Goal: Task Accomplishment & Management: Use online tool/utility

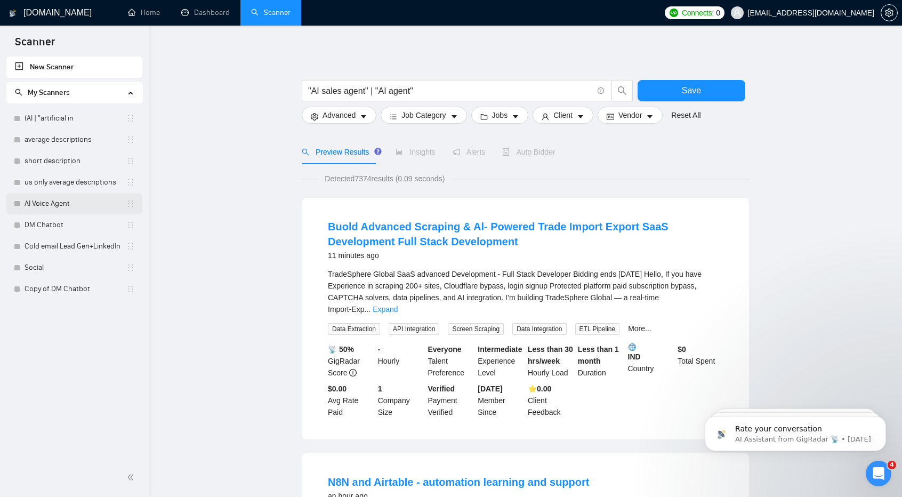
click at [69, 206] on link "AI Voice Agent" at bounding box center [76, 203] width 102 height 21
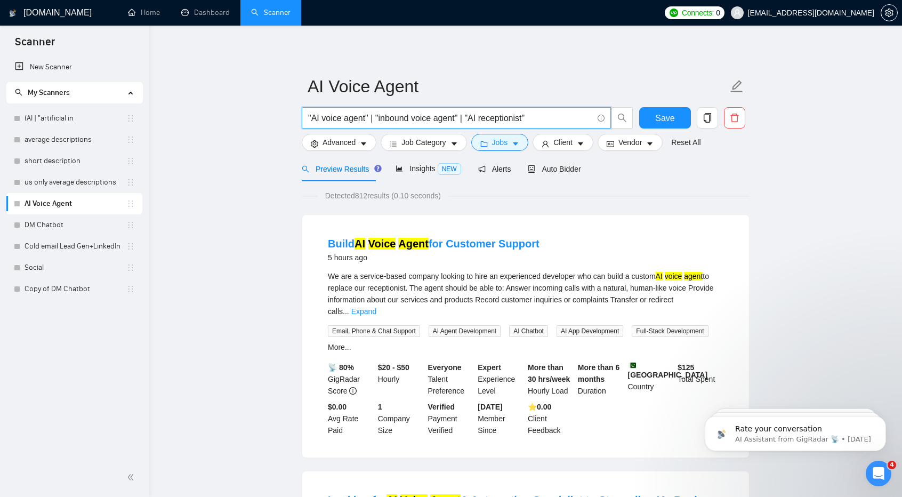
click at [320, 118] on input ""AI voice agent" | "inbound voice agent" | "AI receptionist"" at bounding box center [450, 117] width 285 height 13
click at [309, 118] on input ""AI voice agent" | "inbound voice agent" | "AI receptionist"" at bounding box center [450, 117] width 285 height 13
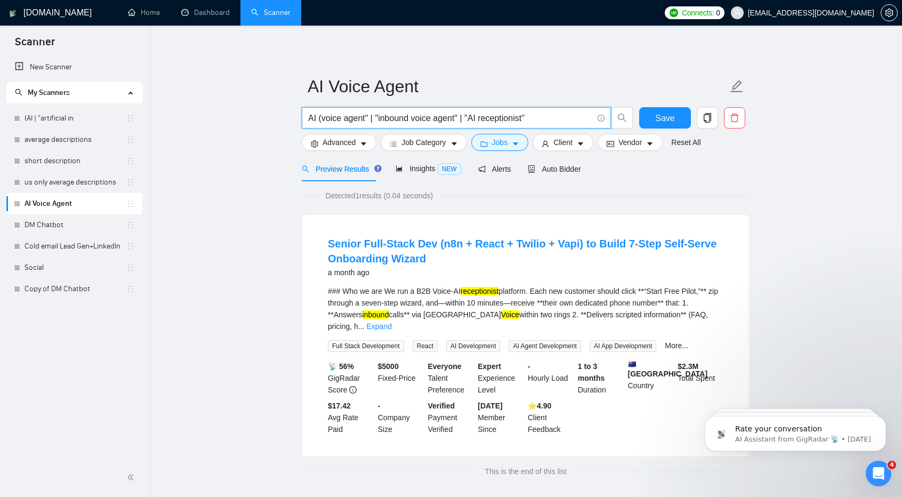
click at [365, 119] on input "AI (voice agent" | "inbound voice agent" | "AI receptionist"" at bounding box center [450, 117] width 285 height 13
paste input """
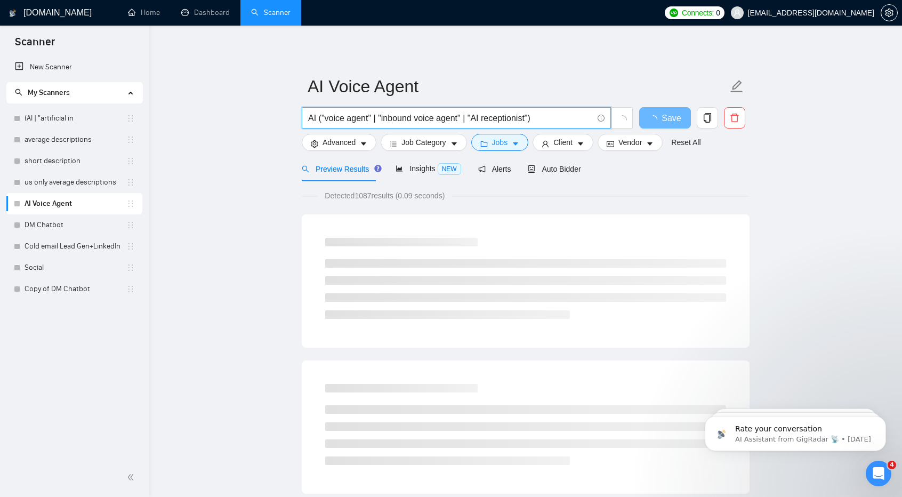
click at [338, 118] on input "AI ("voice agent" | "inbound voice agent" | "AI receptionist")" at bounding box center [450, 117] width 285 height 13
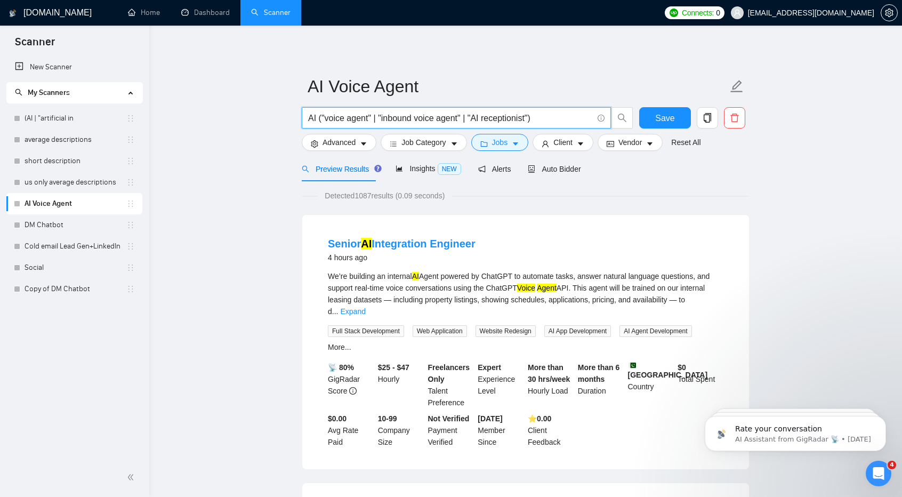
click at [480, 114] on input "AI ("voice agent" | "inbound voice agent" | "AI receptionist")" at bounding box center [450, 117] width 285 height 13
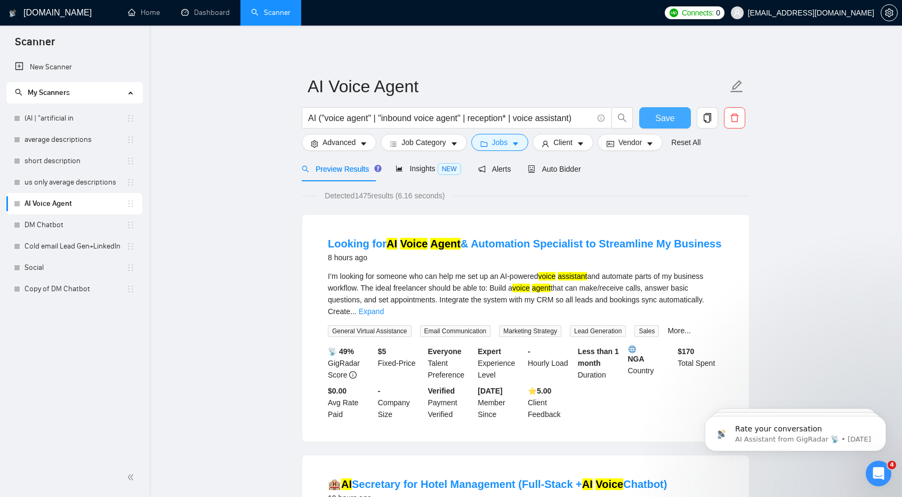
click at [668, 121] on span "Save" at bounding box center [664, 117] width 19 height 13
click at [421, 164] on span "Insights NEW" at bounding box center [428, 168] width 65 height 9
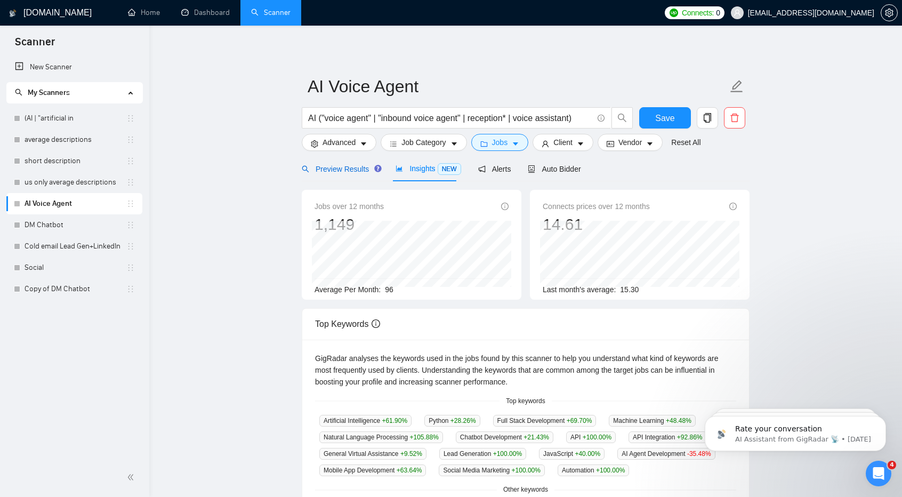
click at [329, 165] on span "Preview Results" at bounding box center [340, 169] width 77 height 9
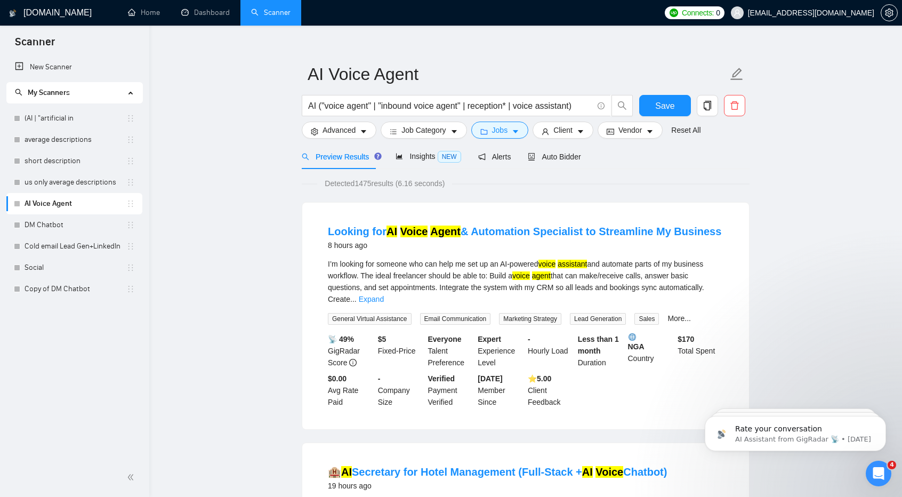
scroll to position [13, 0]
click at [384, 294] on link "Expand" at bounding box center [371, 298] width 25 height 9
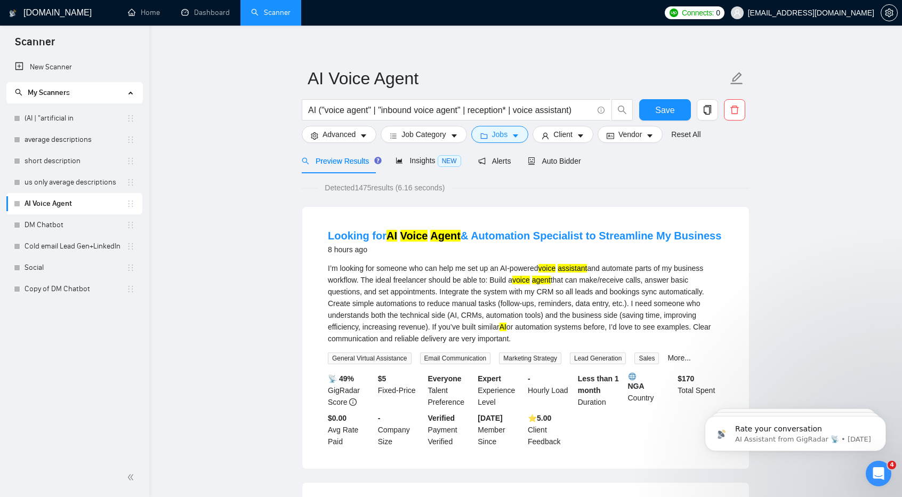
scroll to position [9, 0]
click at [573, 104] on input "AI ("voice agent" | "inbound voice agent" | reception* | voice assistant)" at bounding box center [450, 109] width 285 height 13
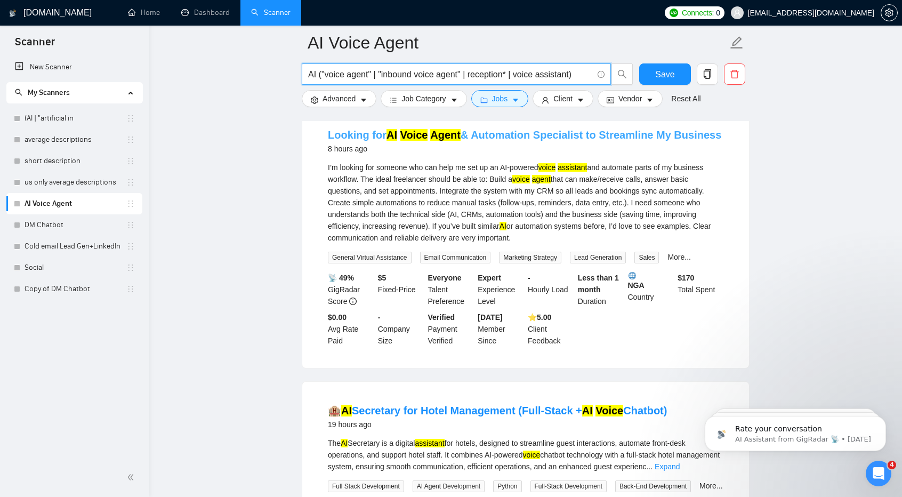
scroll to position [118, 0]
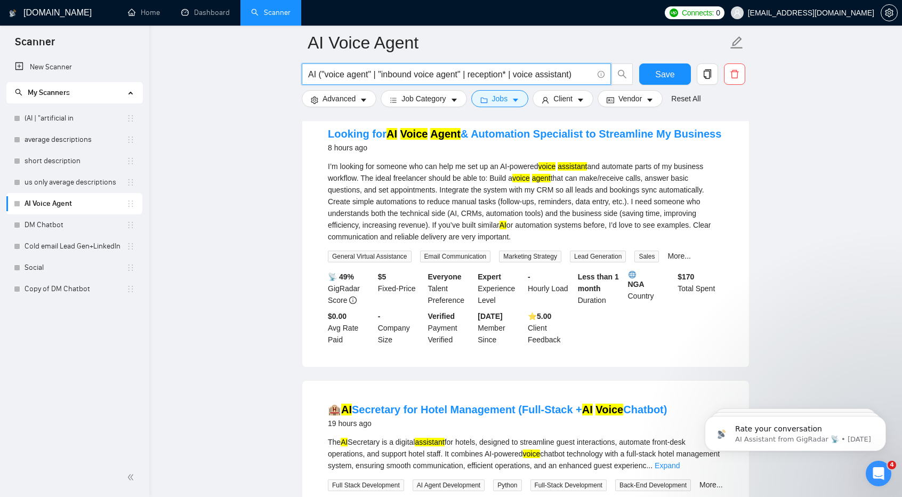
click at [371, 73] on input "AI ("voice agent" | "inbound voice agent" | reception* | voice assistant)" at bounding box center [450, 74] width 285 height 13
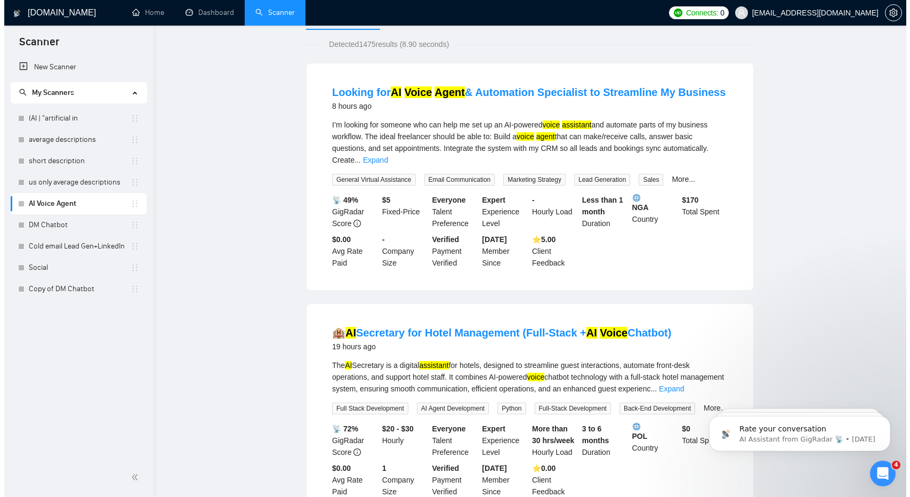
scroll to position [0, 0]
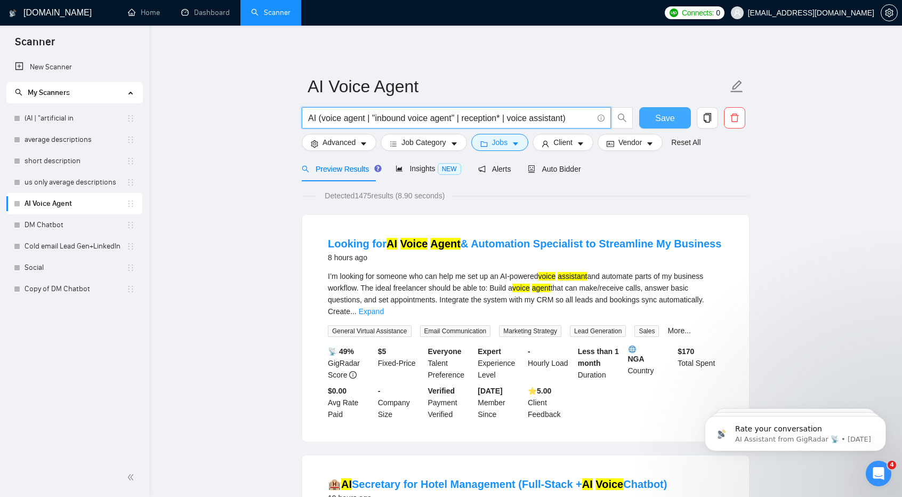
type input "AI (voice agent | "inbound voice agent" | reception* | voice assistant)"
click at [667, 114] on span "Save" at bounding box center [664, 117] width 19 height 13
click at [548, 190] on div "Detected 1475 results (8.90 seconds)" at bounding box center [526, 196] width 448 height 12
click at [424, 147] on span "Job Category" at bounding box center [424, 143] width 44 height 12
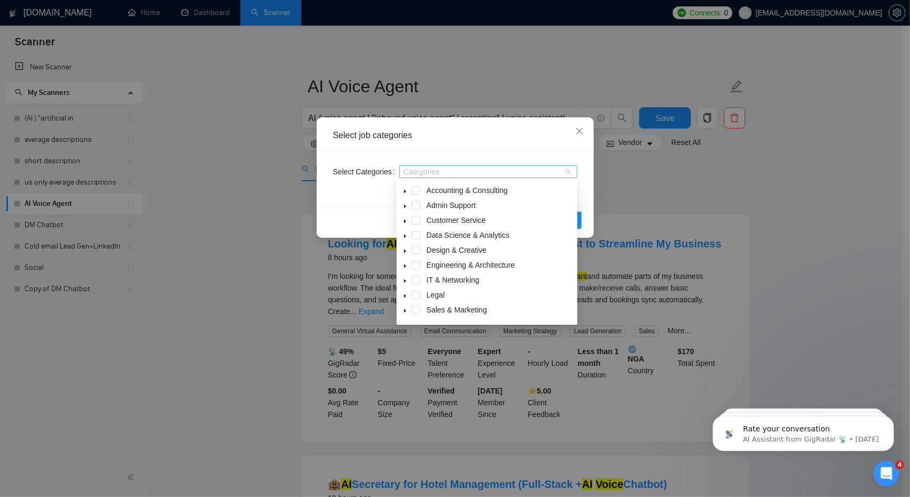
click at [436, 170] on div at bounding box center [483, 171] width 162 height 9
click at [430, 170] on div at bounding box center [483, 171] width 162 height 9
click at [415, 235] on span at bounding box center [416, 235] width 9 height 9
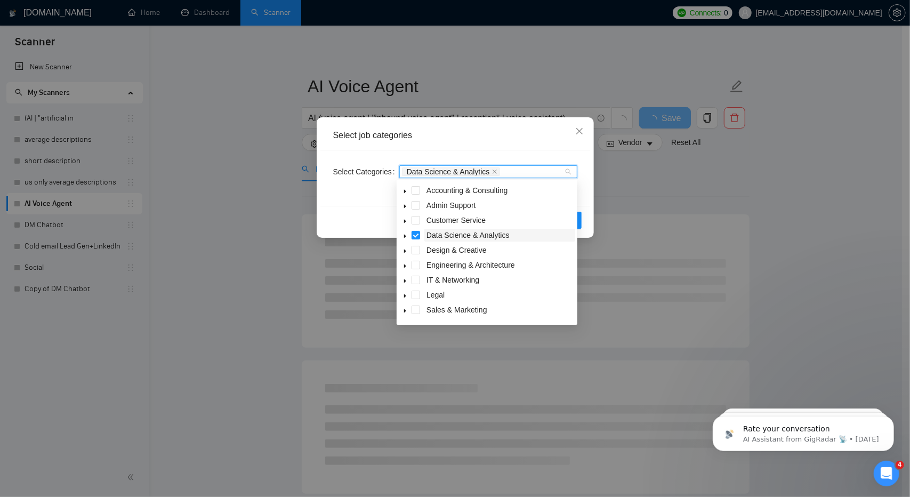
click at [435, 234] on span "Data Science & Analytics" at bounding box center [468, 235] width 83 height 9
click at [405, 234] on icon "caret-down" at bounding box center [405, 236] width 5 height 5
click at [422, 238] on div "Data Science & Analytics" at bounding box center [487, 236] width 177 height 15
click at [415, 238] on span at bounding box center [416, 235] width 9 height 9
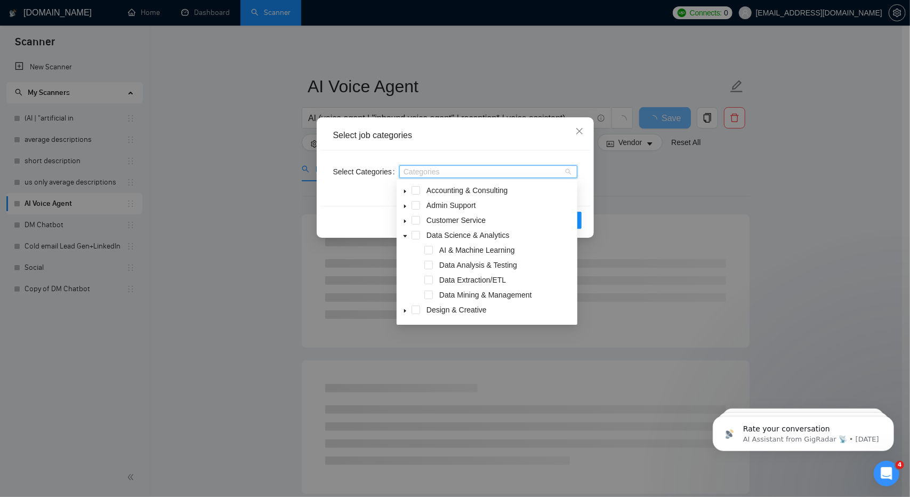
click at [429, 254] on div "AI & Machine Learning" at bounding box center [487, 251] width 177 height 15
click at [429, 252] on span at bounding box center [429, 250] width 9 height 9
click at [430, 281] on span at bounding box center [429, 280] width 9 height 9
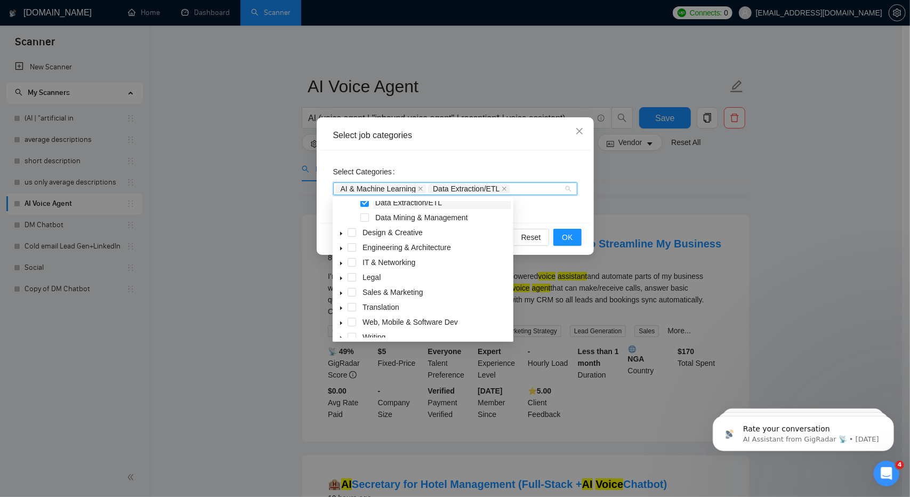
scroll to position [96, 0]
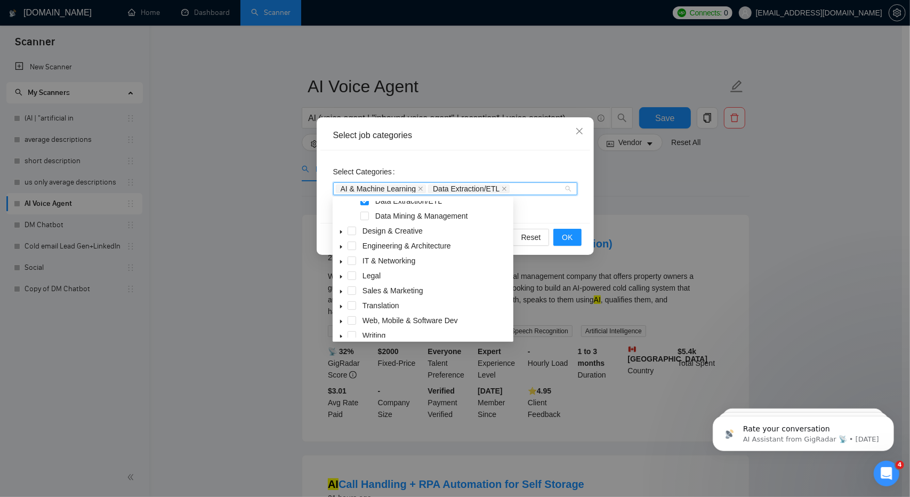
click at [341, 230] on icon "caret-down" at bounding box center [341, 231] width 5 height 5
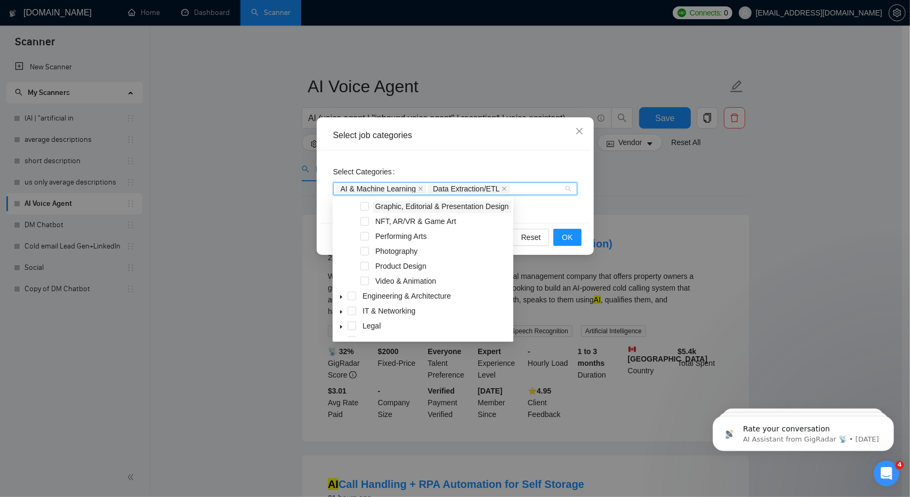
scroll to position [201, 0]
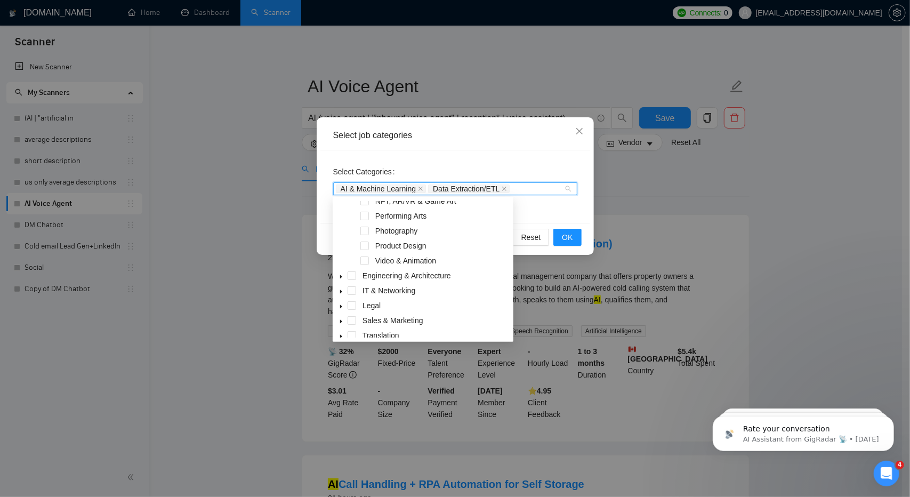
click at [339, 277] on icon "caret-down" at bounding box center [341, 276] width 5 height 5
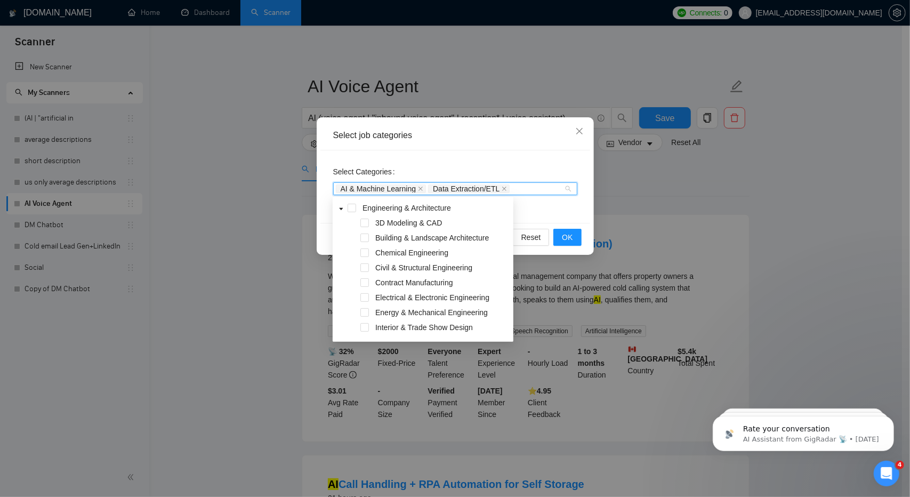
scroll to position [371, 0]
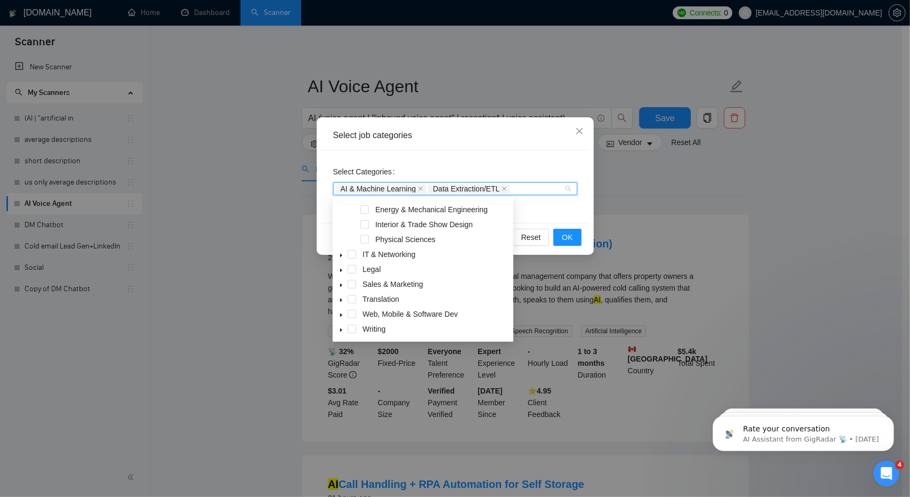
click at [343, 254] on icon "caret-down" at bounding box center [341, 255] width 5 height 5
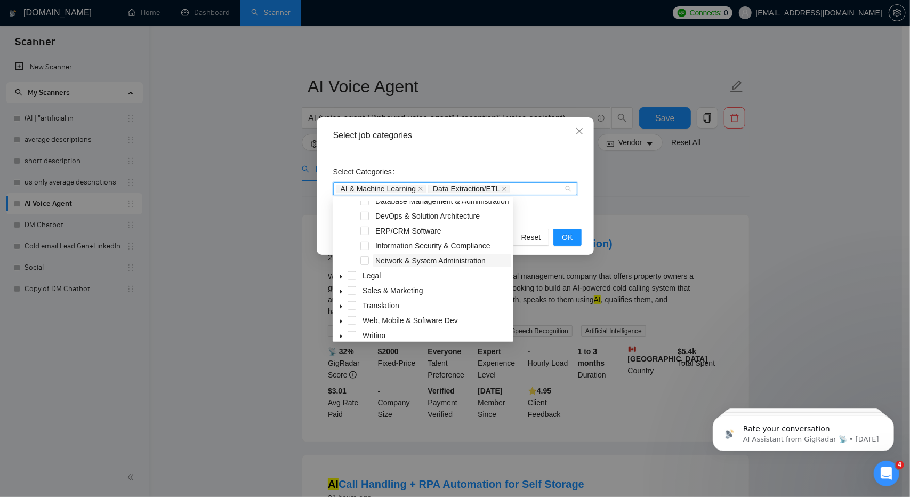
scroll to position [459, 0]
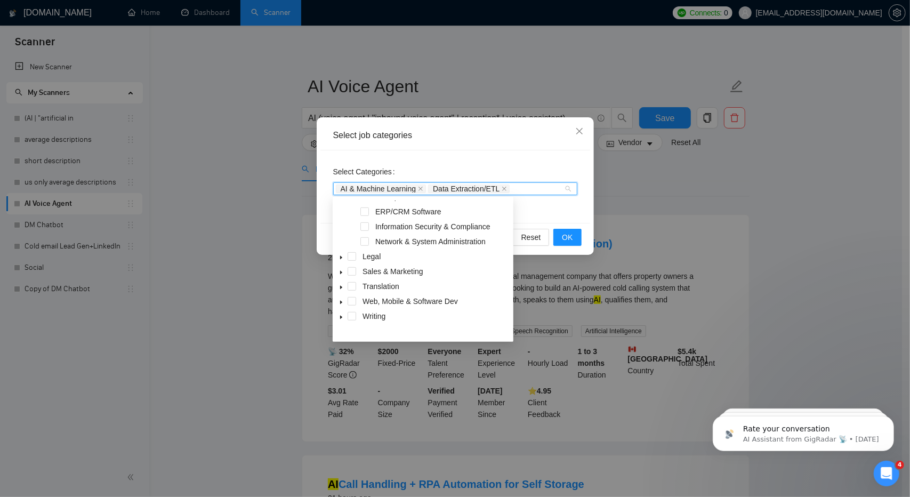
click at [342, 260] on icon "caret-down" at bounding box center [341, 257] width 5 height 5
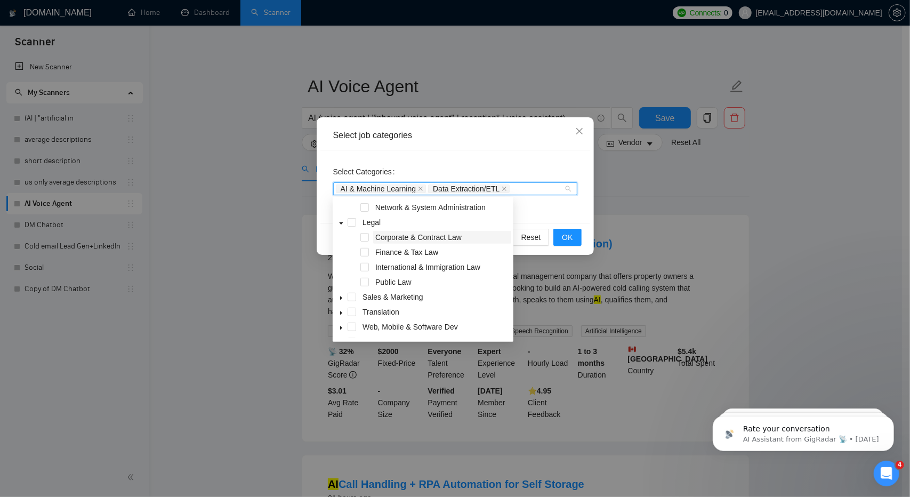
scroll to position [518, 0]
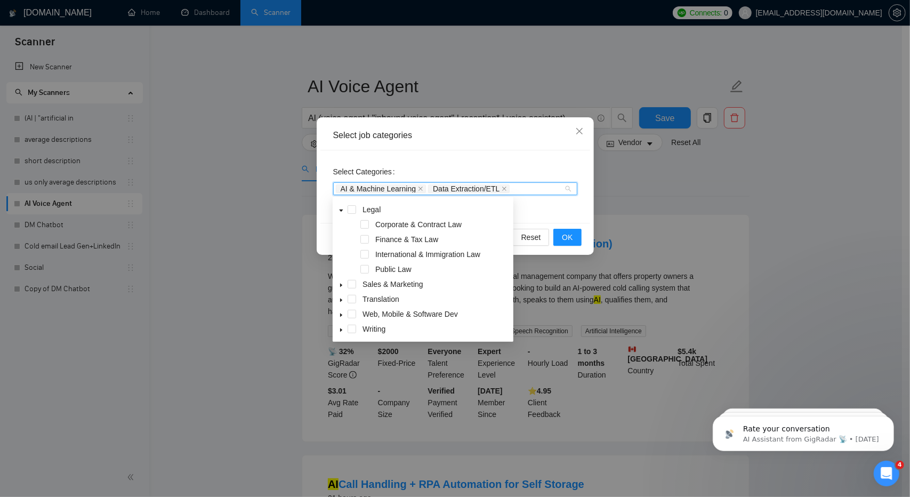
click at [341, 290] on span at bounding box center [341, 284] width 13 height 13
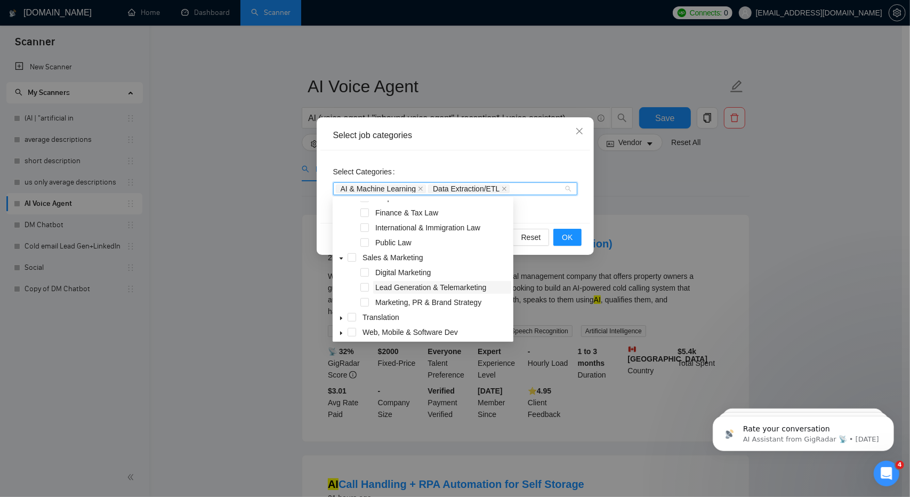
scroll to position [555, 0]
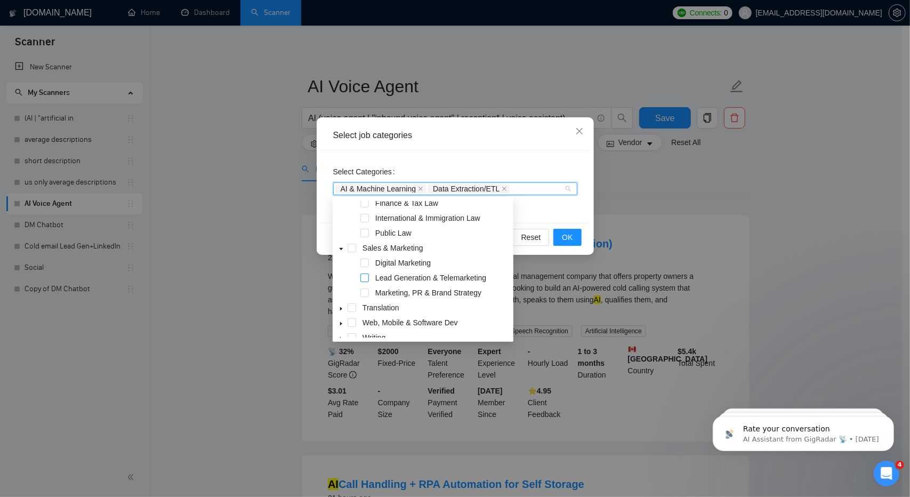
click at [364, 279] on span at bounding box center [365, 278] width 9 height 9
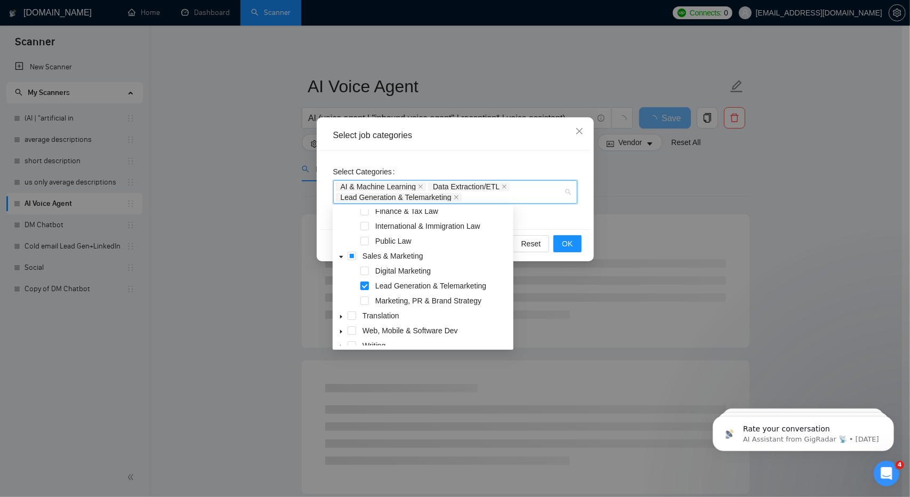
click at [366, 287] on span at bounding box center [365, 286] width 9 height 9
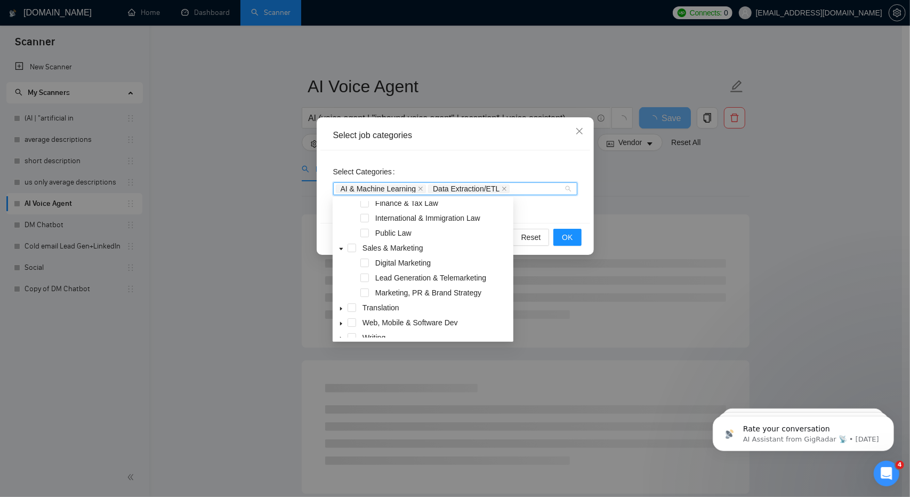
scroll to position [563, 0]
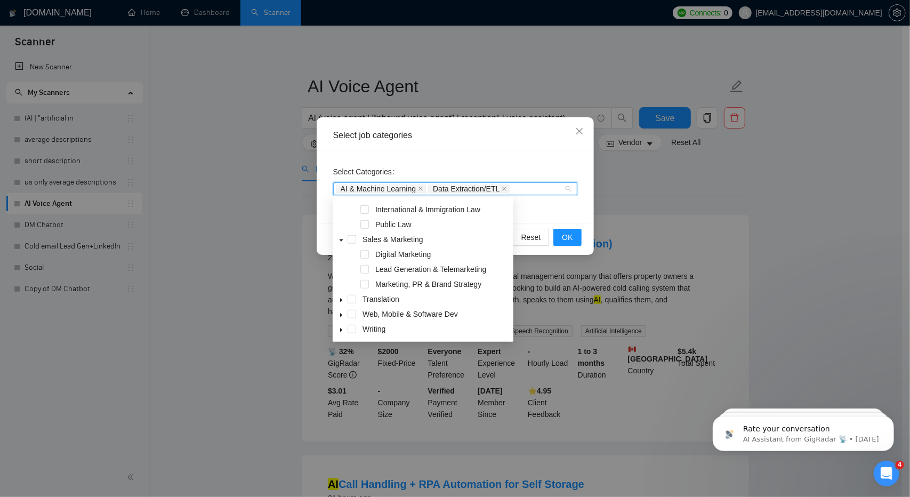
click at [342, 317] on icon "caret-down" at bounding box center [341, 315] width 5 height 5
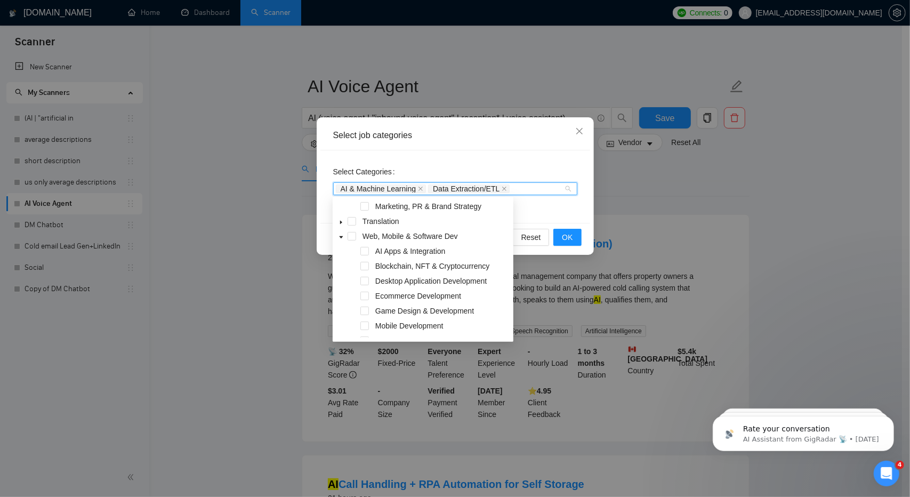
scroll to position [639, 0]
click at [365, 253] on span at bounding box center [365, 253] width 9 height 9
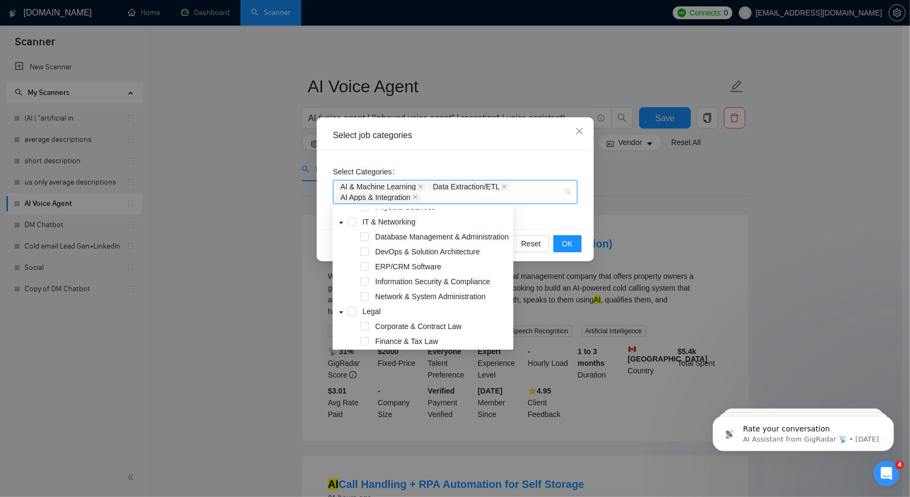
scroll to position [412, 0]
click at [365, 286] on span at bounding box center [365, 281] width 9 height 9
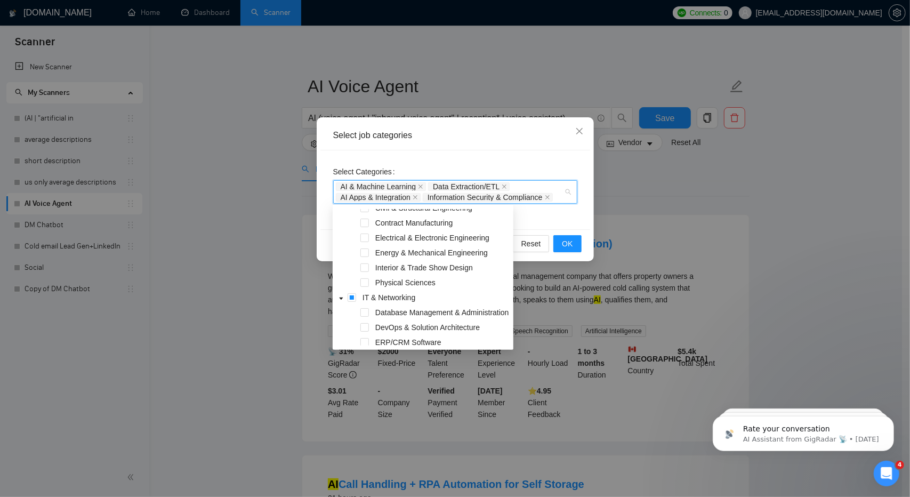
scroll to position [335, 0]
click at [364, 316] on span at bounding box center [365, 313] width 9 height 9
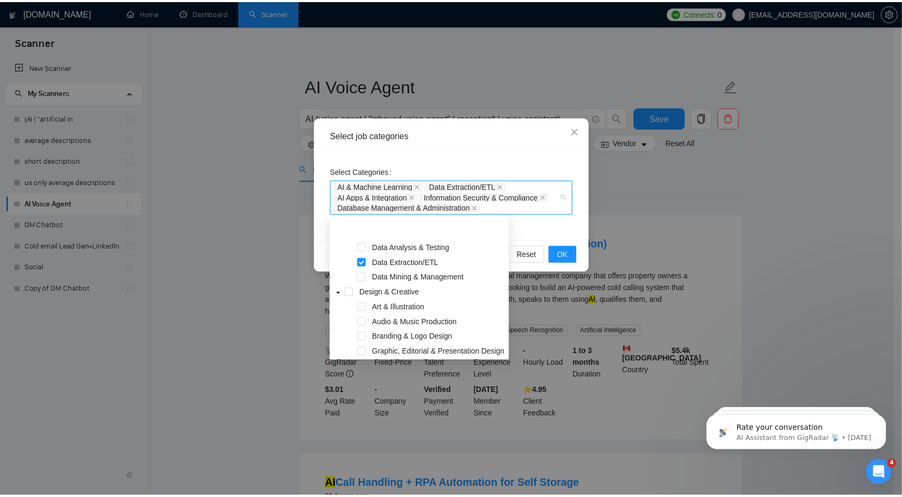
scroll to position [52, 0]
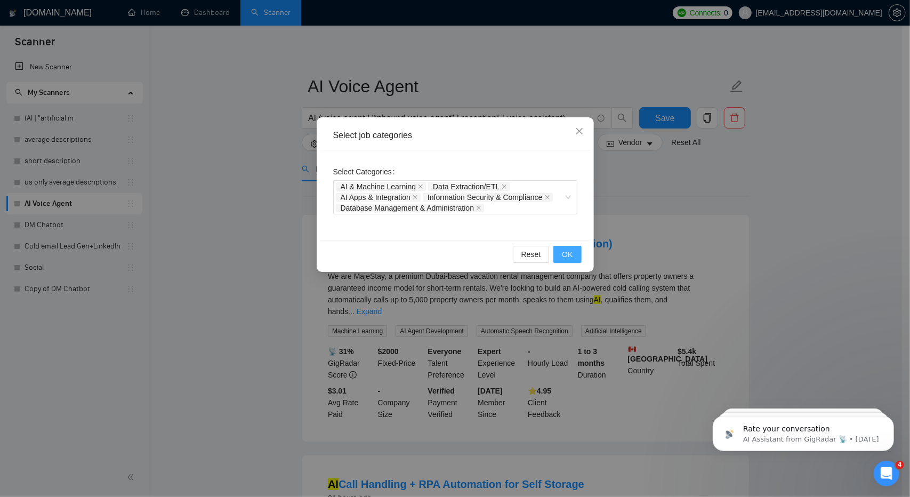
click at [575, 251] on button "OK" at bounding box center [568, 254] width 28 height 17
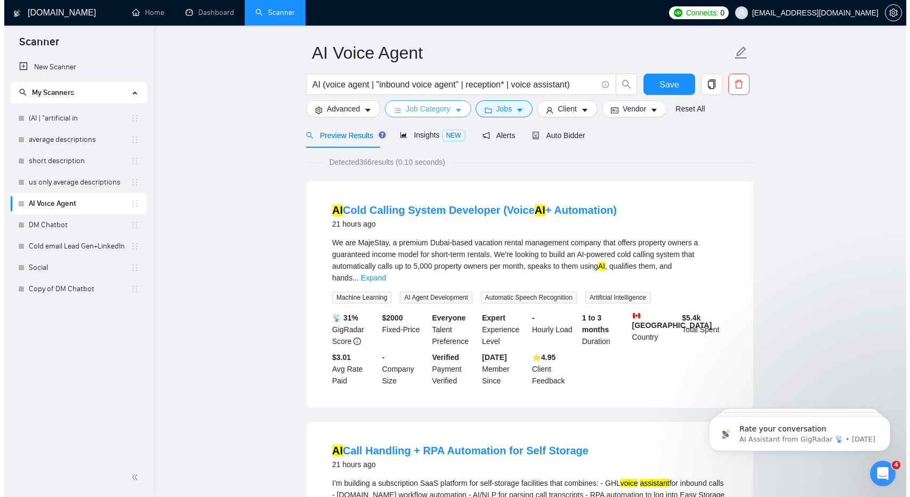
scroll to position [35, 0]
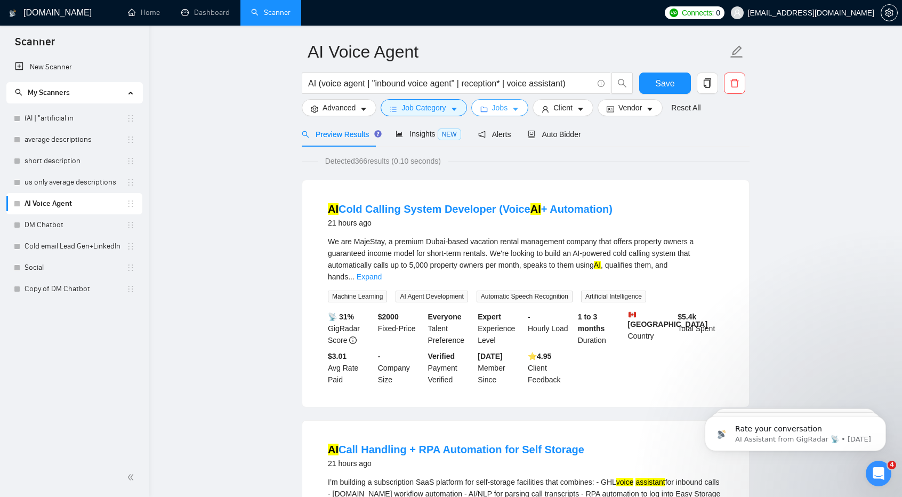
click at [499, 106] on span "Jobs" at bounding box center [500, 108] width 16 height 12
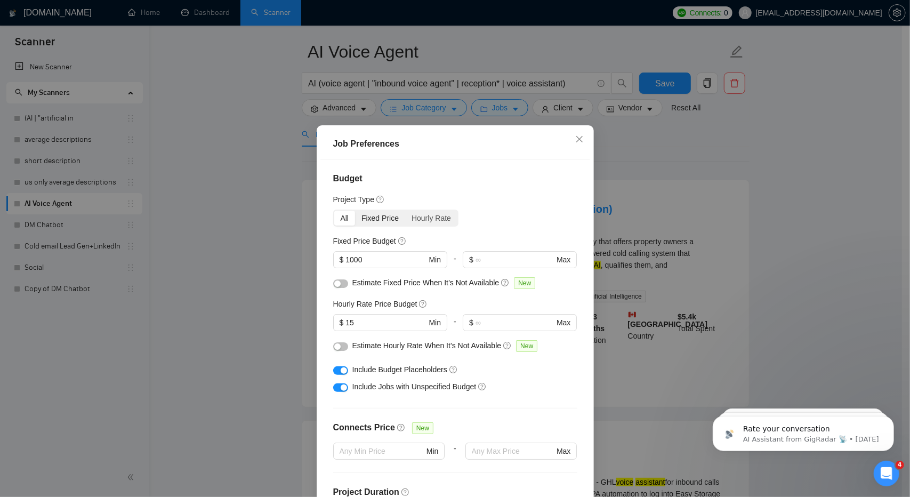
click at [384, 217] on div "Fixed Price" at bounding box center [380, 218] width 50 height 15
click at [355, 211] on input "Fixed Price" at bounding box center [355, 211] width 0 height 0
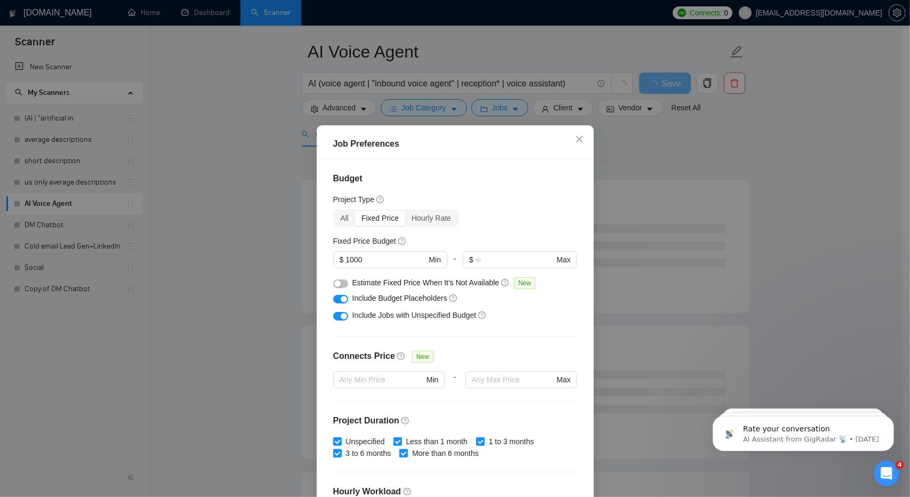
click at [336, 298] on button "button" at bounding box center [340, 299] width 15 height 9
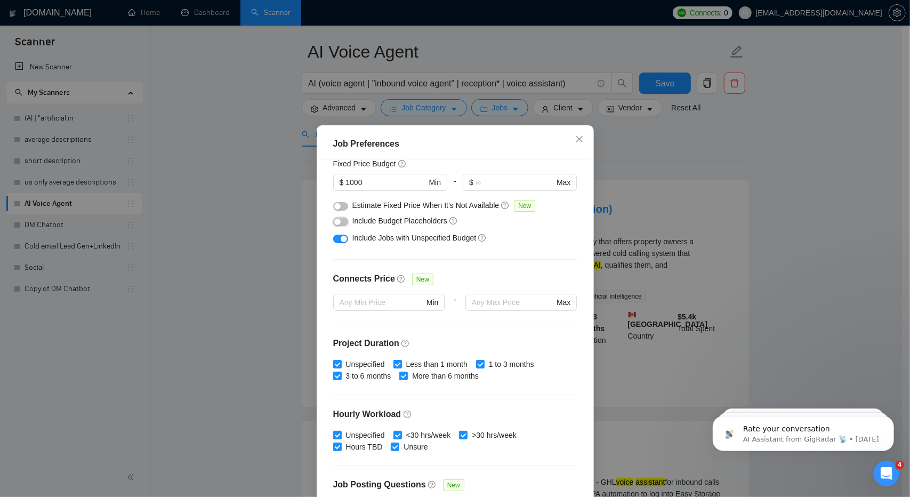
scroll to position [78, 0]
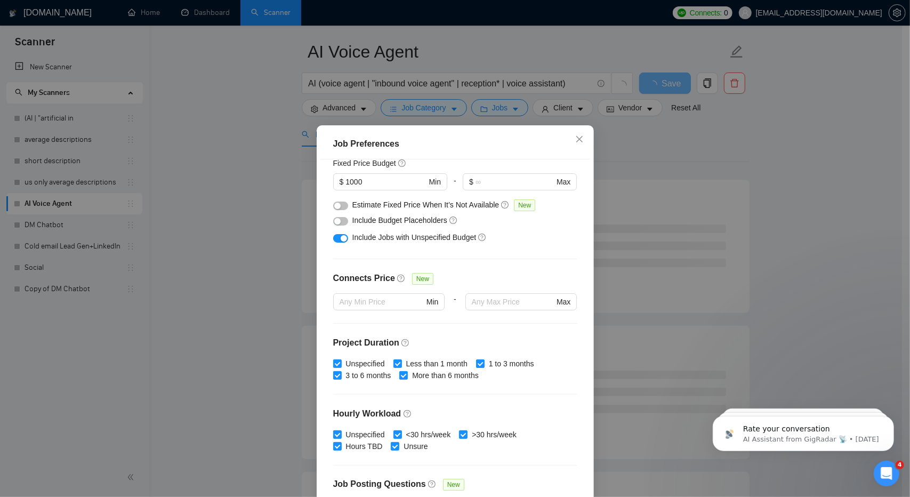
click at [341, 239] on div "button" at bounding box center [344, 238] width 6 height 6
click at [339, 207] on button "button" at bounding box center [340, 206] width 15 height 9
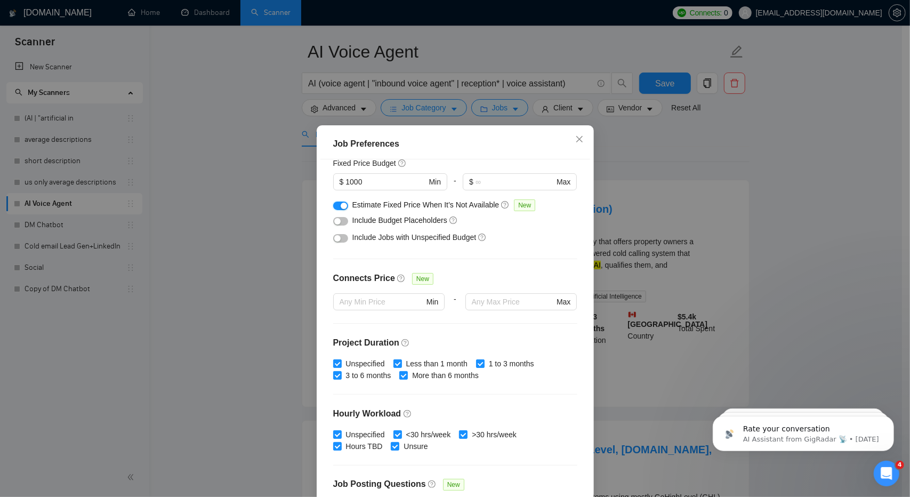
scroll to position [181, 0]
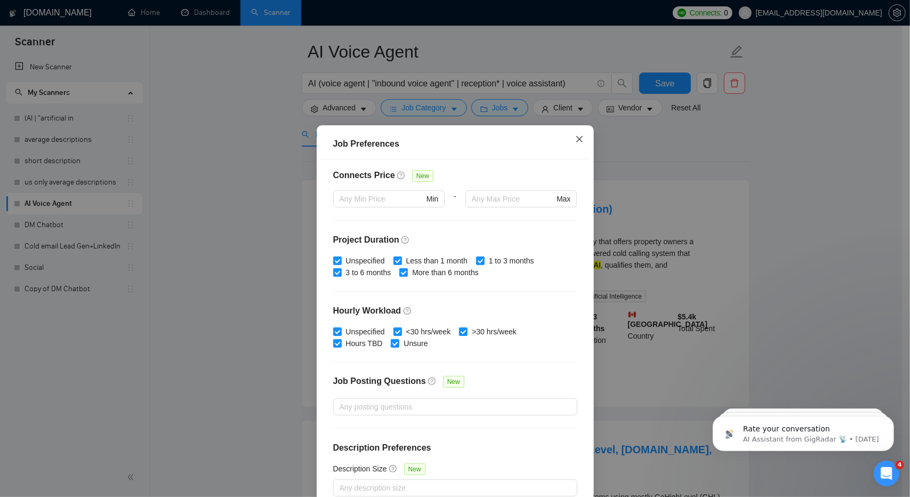
click at [575, 137] on icon "close" at bounding box center [579, 139] width 9 height 9
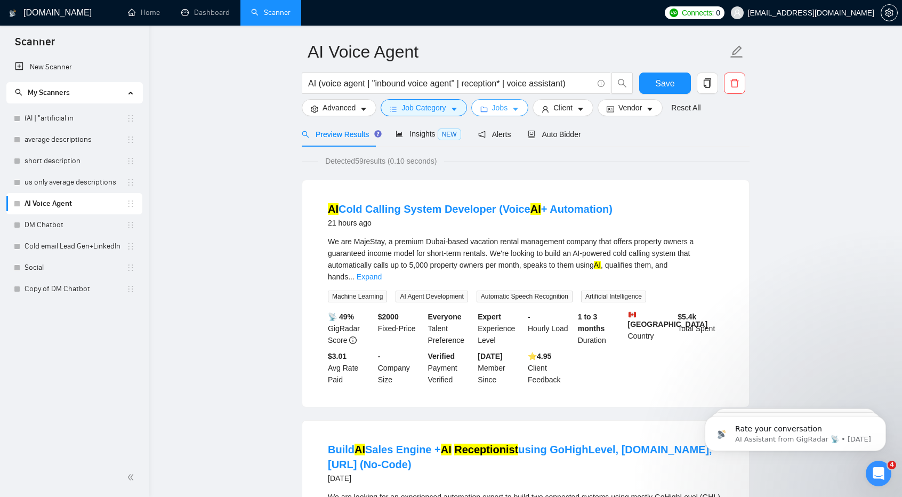
click at [492, 108] on span "Jobs" at bounding box center [500, 108] width 16 height 12
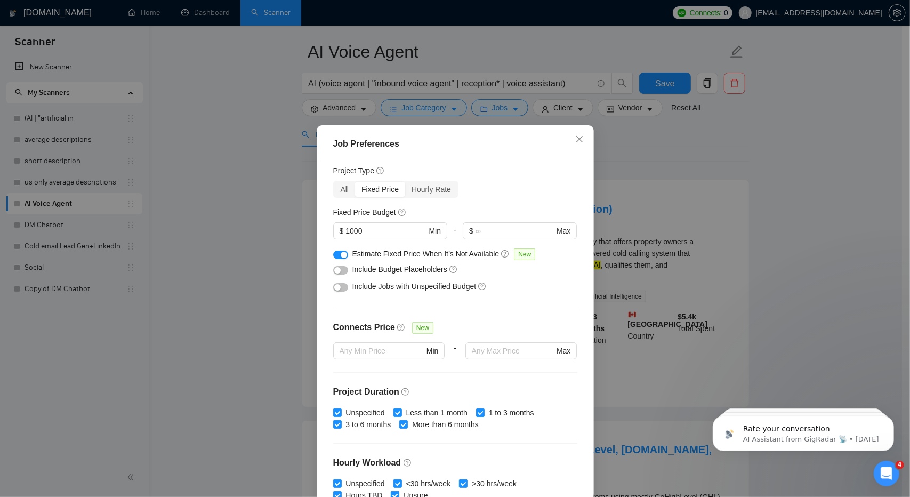
scroll to position [0, 0]
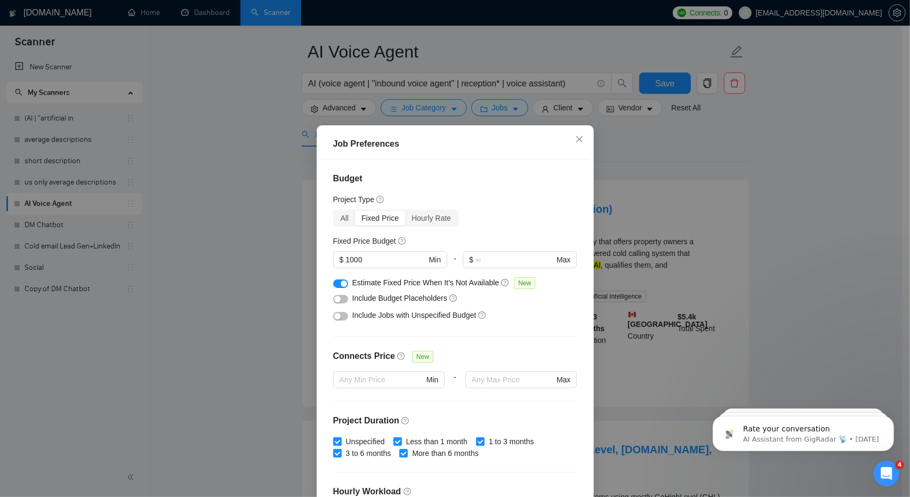
click at [334, 299] on div "button" at bounding box center [337, 299] width 6 height 6
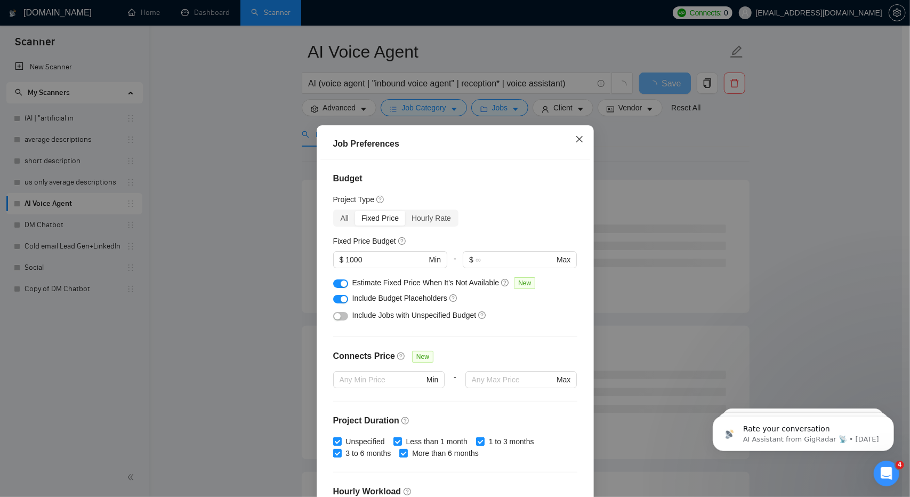
click at [575, 139] on icon "close" at bounding box center [579, 139] width 9 height 9
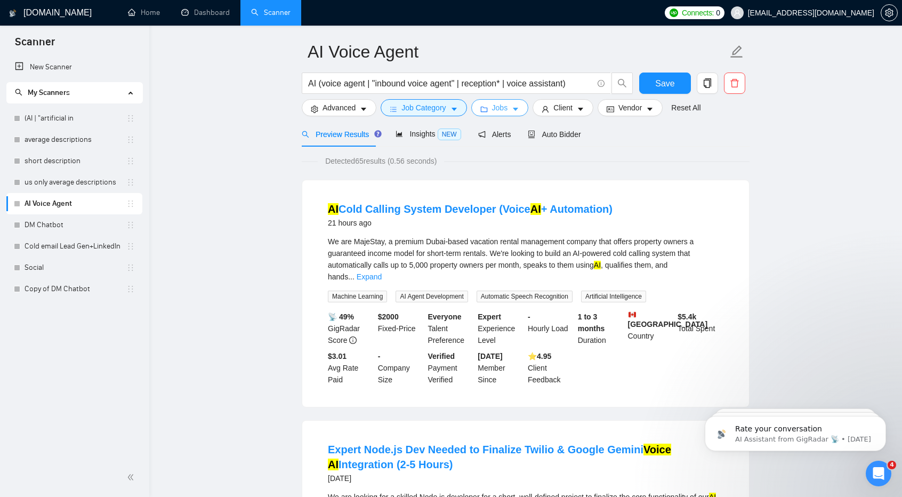
click at [499, 105] on span "Jobs" at bounding box center [500, 108] width 16 height 12
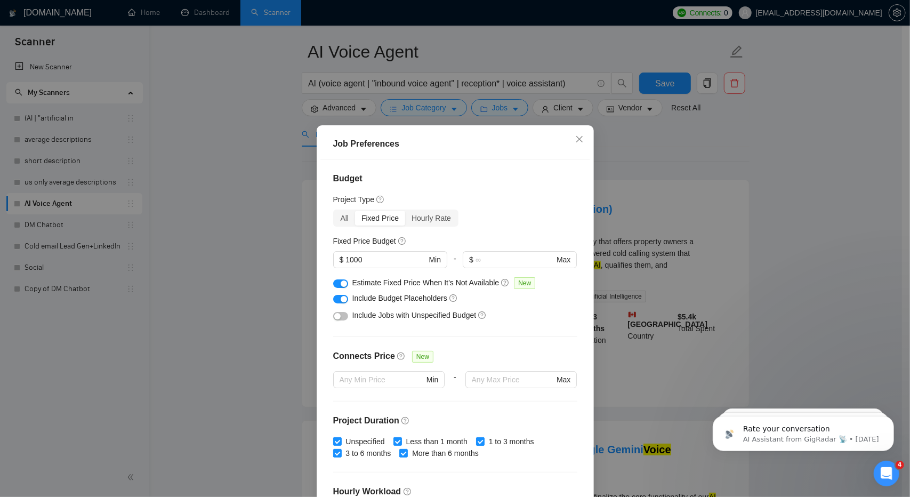
click at [340, 320] on button "button" at bounding box center [340, 316] width 15 height 9
click at [576, 138] on icon "close" at bounding box center [579, 139] width 9 height 9
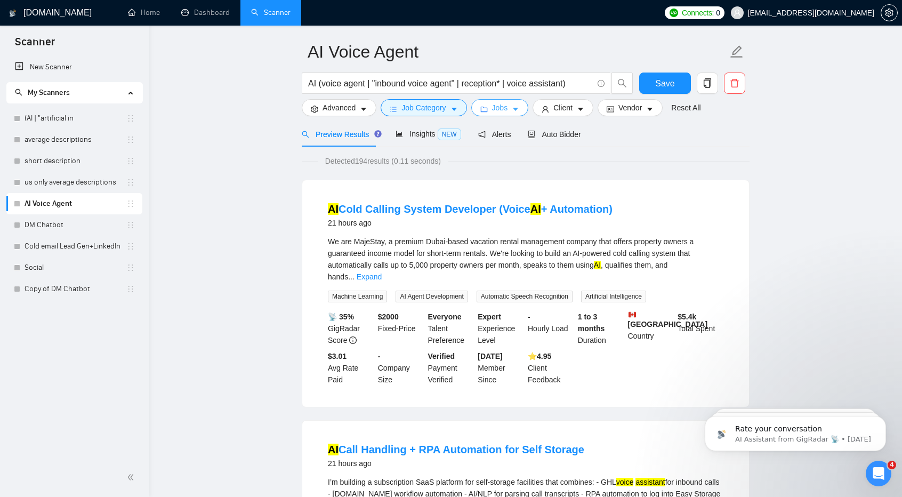
click at [494, 110] on span "Jobs" at bounding box center [500, 108] width 16 height 12
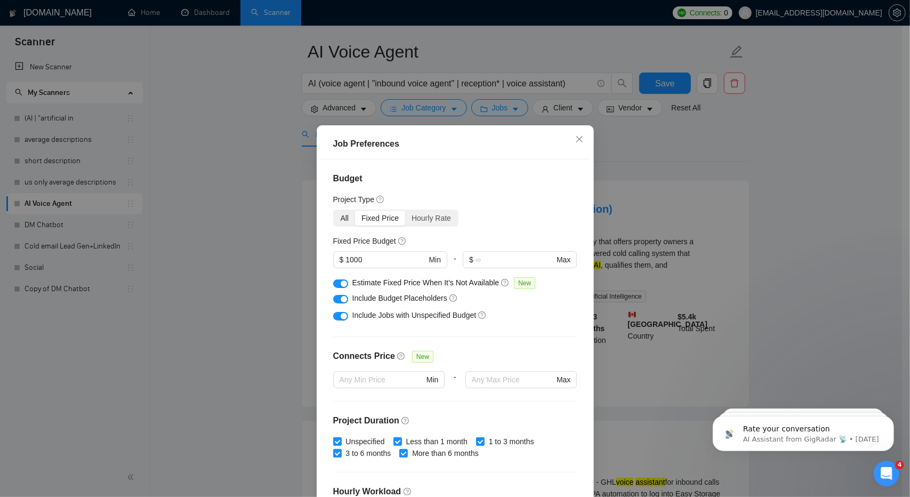
click at [340, 222] on div "All" at bounding box center [344, 218] width 21 height 15
click at [334, 211] on input "All" at bounding box center [334, 211] width 0 height 0
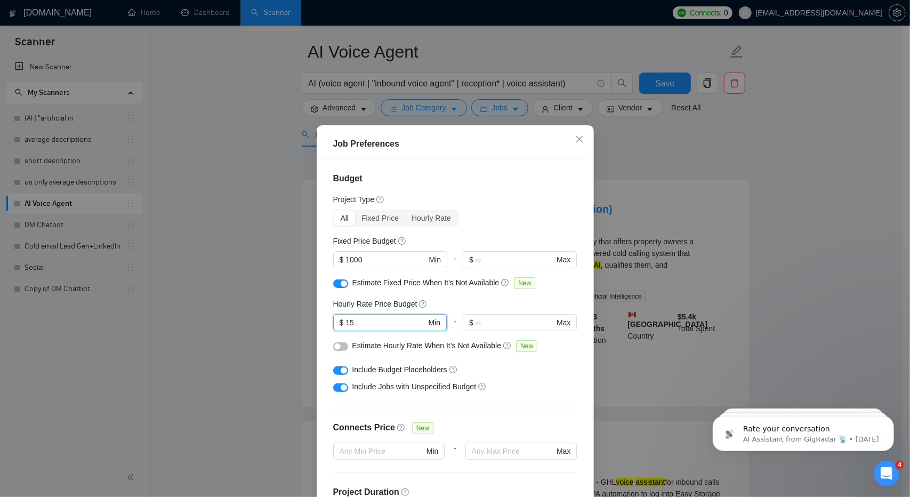
click at [398, 321] on input "15" at bounding box center [386, 323] width 81 height 12
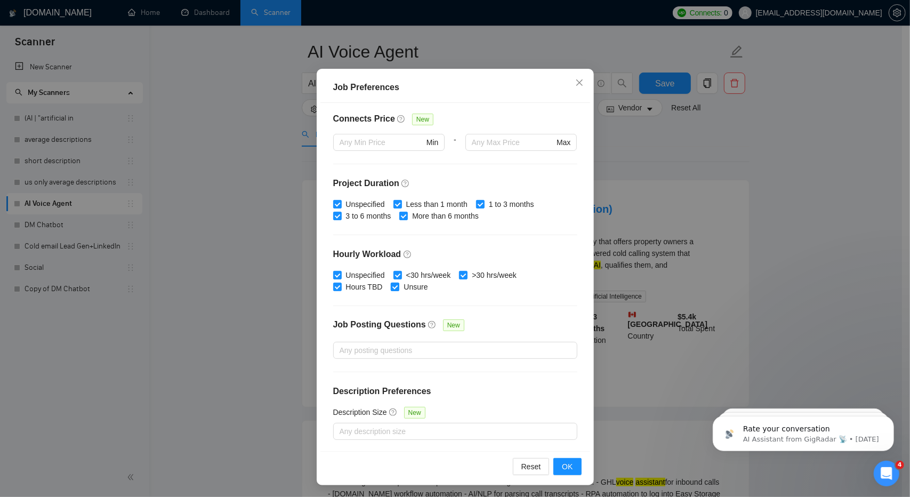
scroll to position [57, 0]
click at [566, 468] on span "OK" at bounding box center [567, 466] width 11 height 12
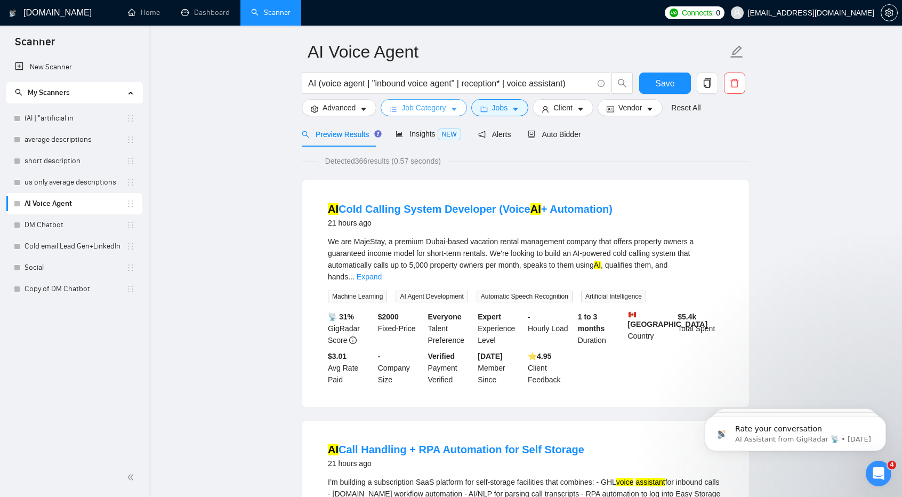
click at [419, 104] on span "Job Category" at bounding box center [424, 108] width 44 height 12
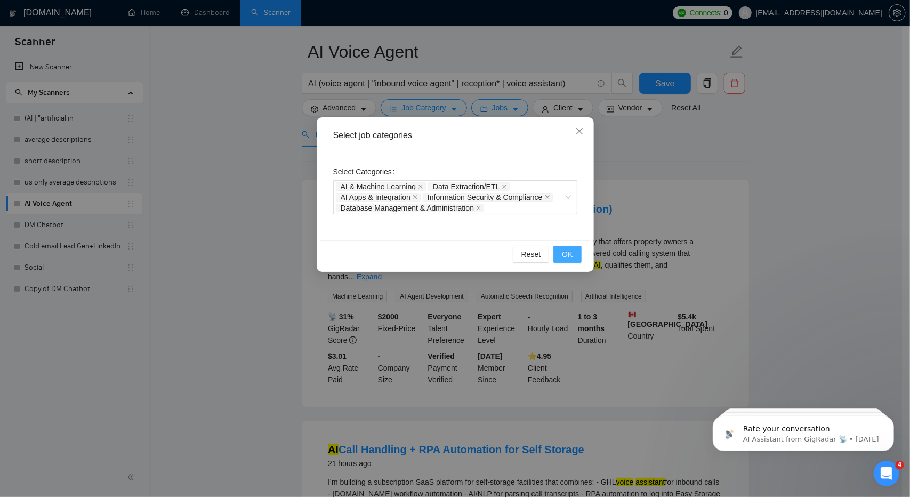
click at [558, 253] on button "OK" at bounding box center [568, 254] width 28 height 17
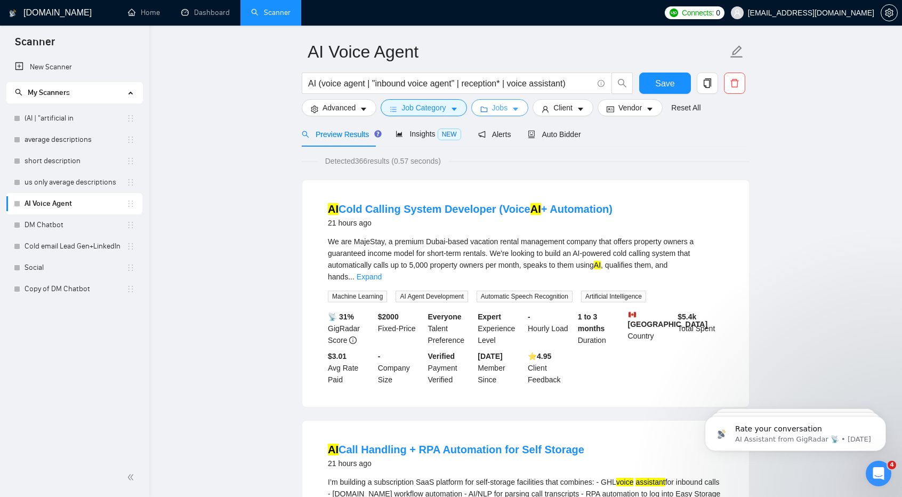
click at [489, 112] on button "Jobs" at bounding box center [500, 107] width 58 height 17
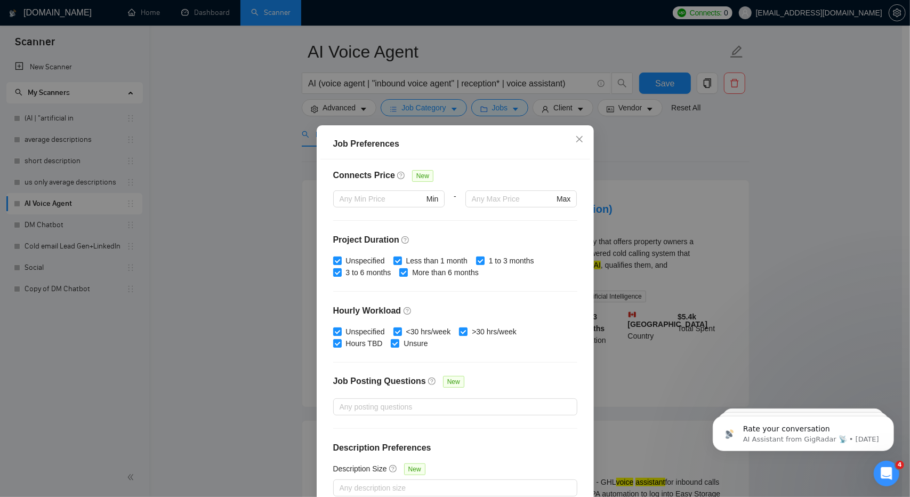
scroll to position [57, 0]
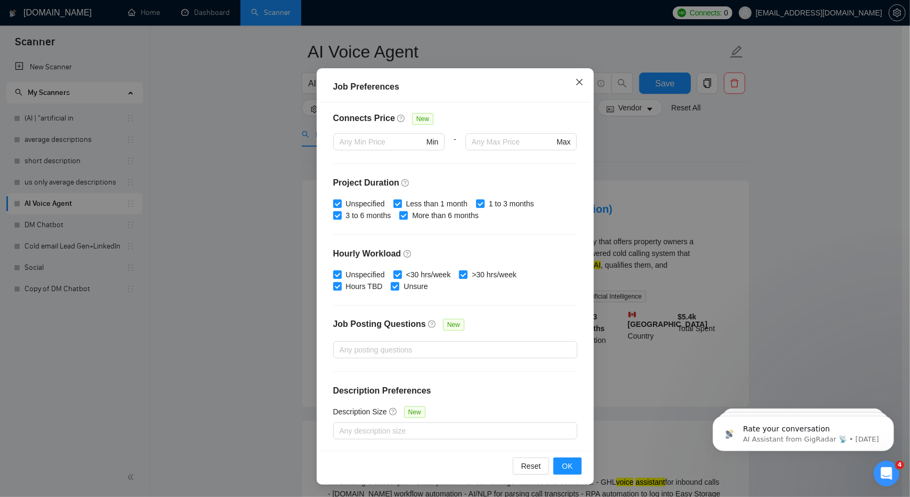
click at [575, 78] on icon "close" at bounding box center [579, 82] width 9 height 9
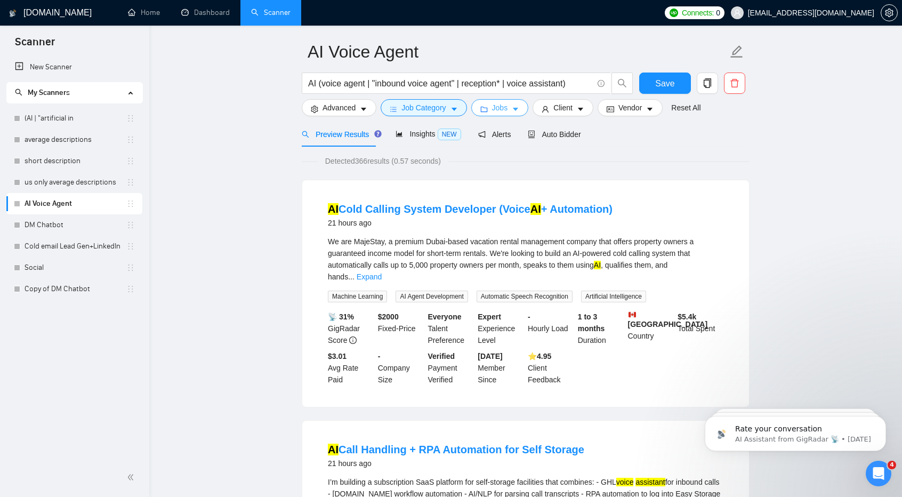
click at [485, 108] on icon "folder" at bounding box center [484, 109] width 7 height 7
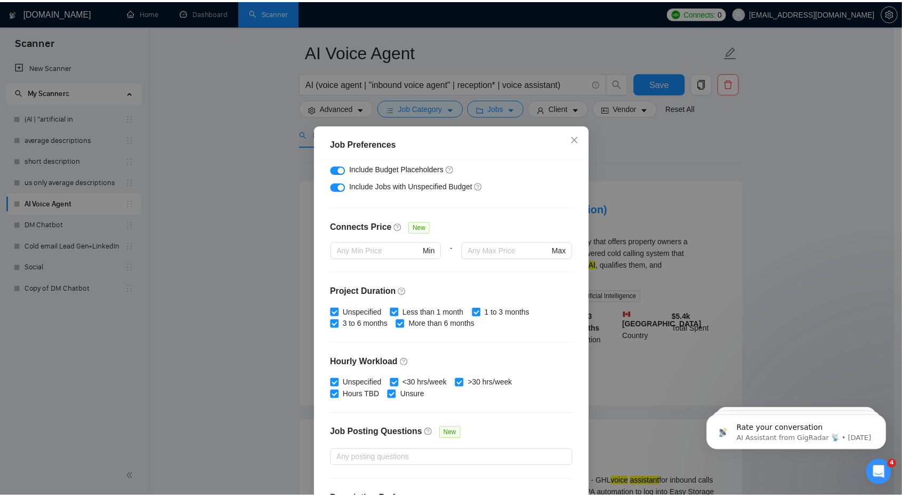
scroll to position [252, 0]
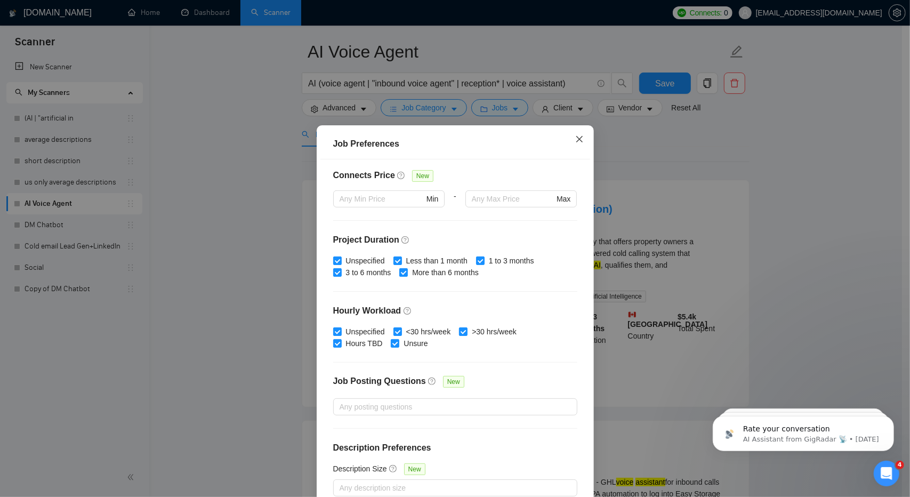
click at [575, 137] on icon "close" at bounding box center [579, 139] width 9 height 9
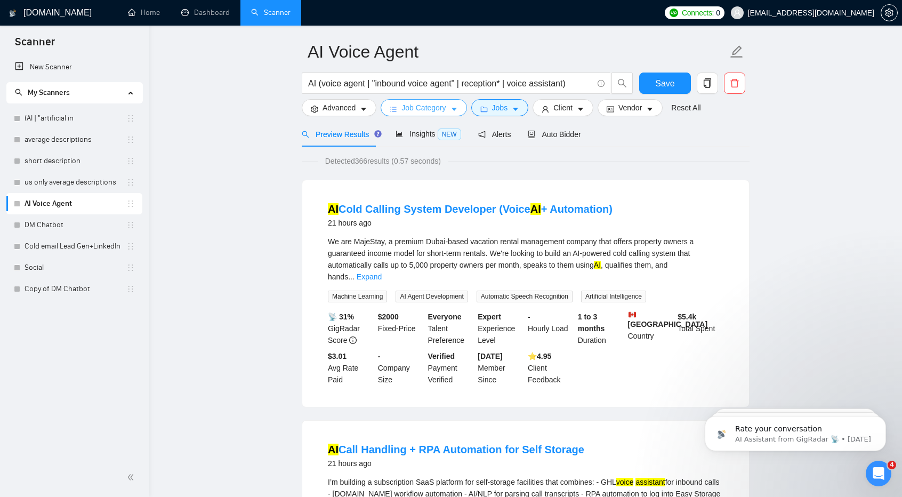
click at [418, 102] on span "Job Category" at bounding box center [424, 108] width 44 height 12
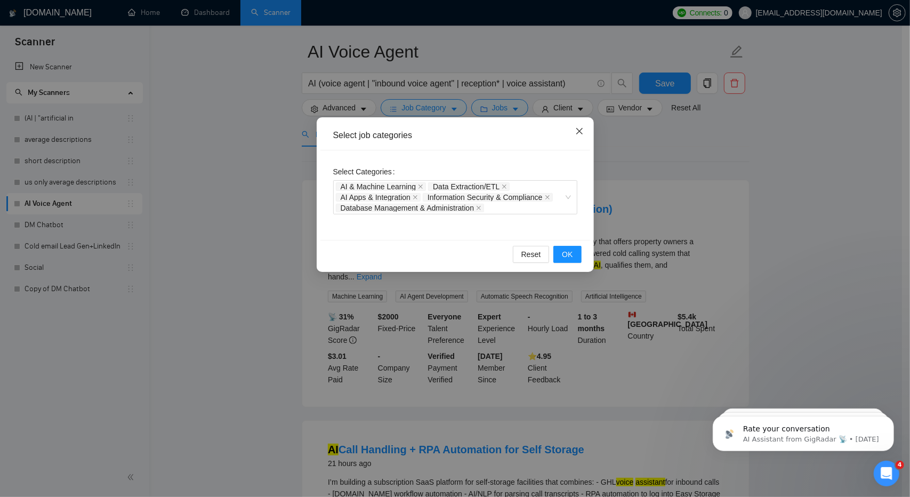
click at [579, 137] on span "Close" at bounding box center [579, 131] width 29 height 29
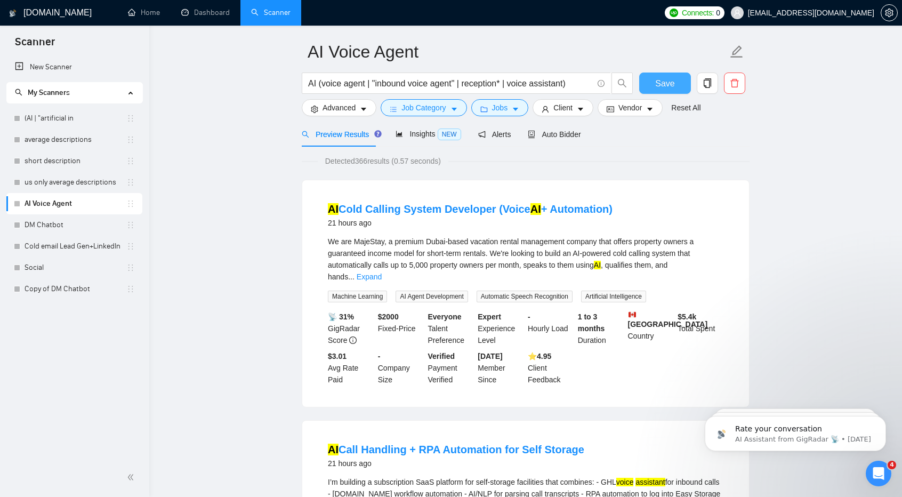
click at [657, 90] on button "Save" at bounding box center [665, 83] width 52 height 21
click at [441, 105] on span "Job Category" at bounding box center [424, 108] width 44 height 12
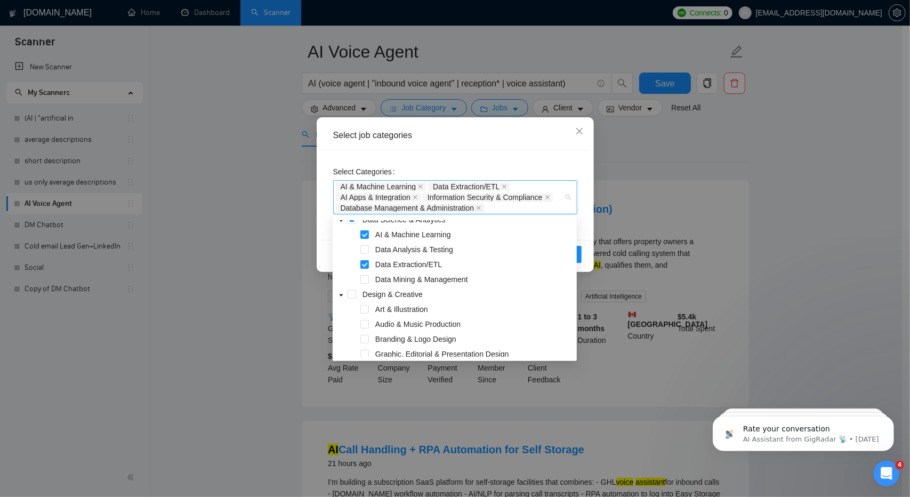
click at [477, 207] on span "Database Management & Administration" at bounding box center [410, 208] width 149 height 9
click at [479, 207] on icon "close" at bounding box center [478, 207] width 5 height 5
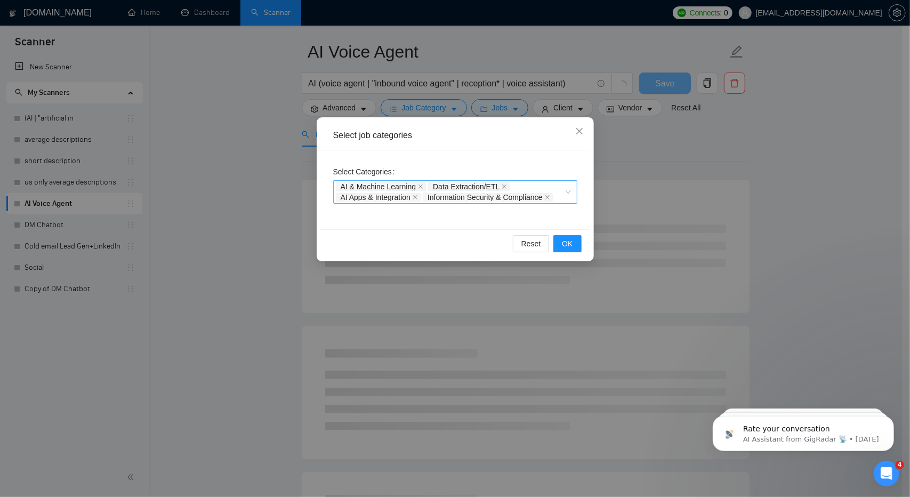
click at [636, 180] on div "Select job categories Select Categories AI & Machine Learning Data Extraction/E…" at bounding box center [455, 248] width 910 height 497
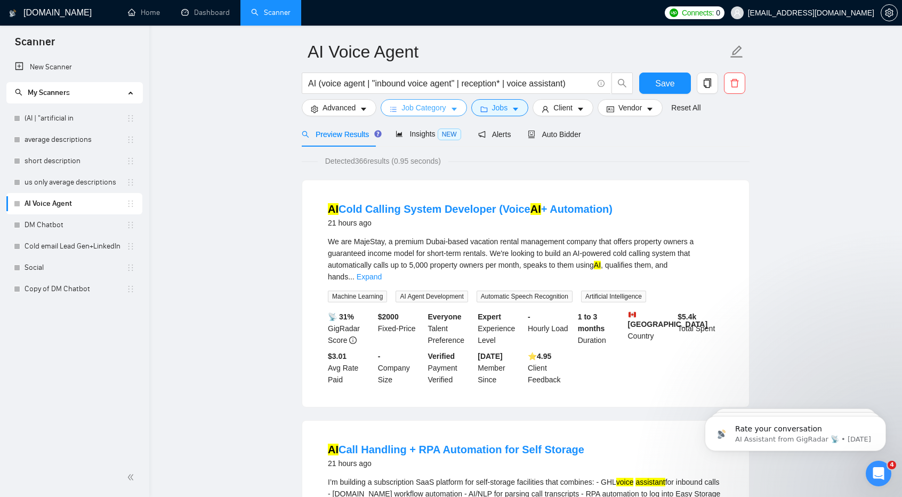
click at [444, 110] on button "Job Category" at bounding box center [424, 107] width 86 height 17
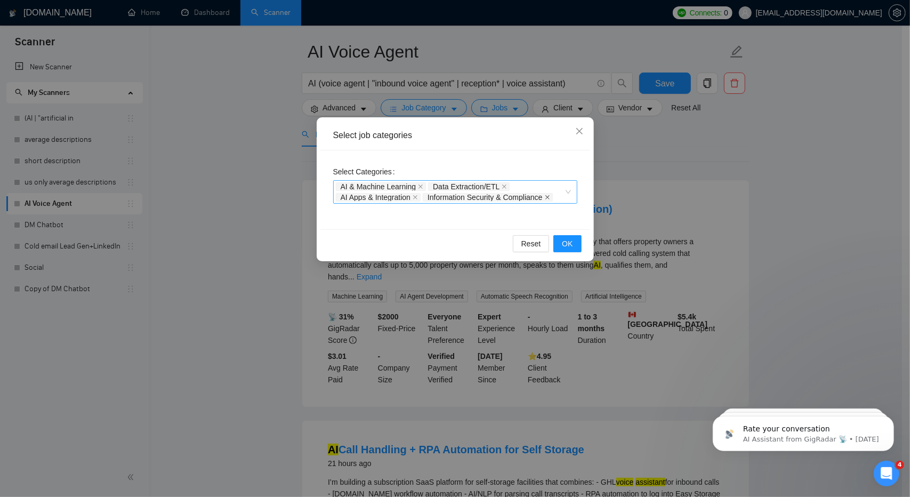
click at [549, 197] on icon "close" at bounding box center [548, 197] width 4 height 4
click at [416, 195] on icon "close" at bounding box center [415, 197] width 5 height 5
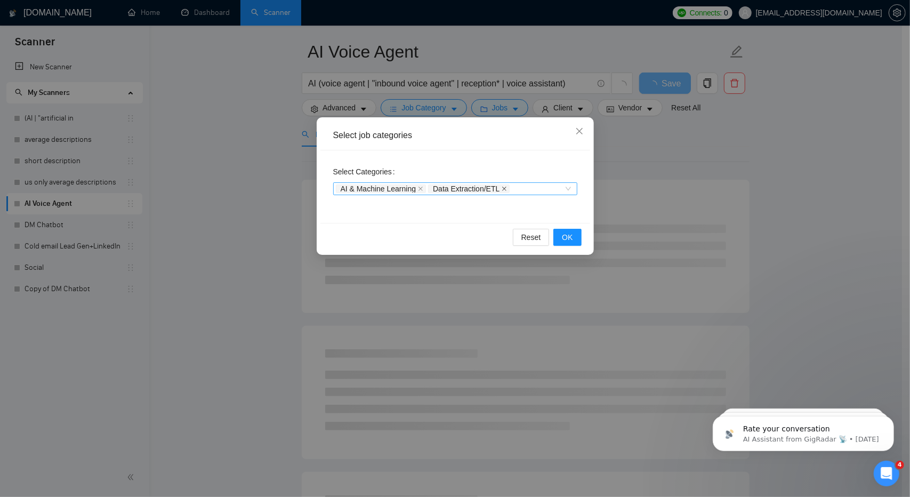
click at [503, 188] on icon "close" at bounding box center [504, 188] width 5 height 5
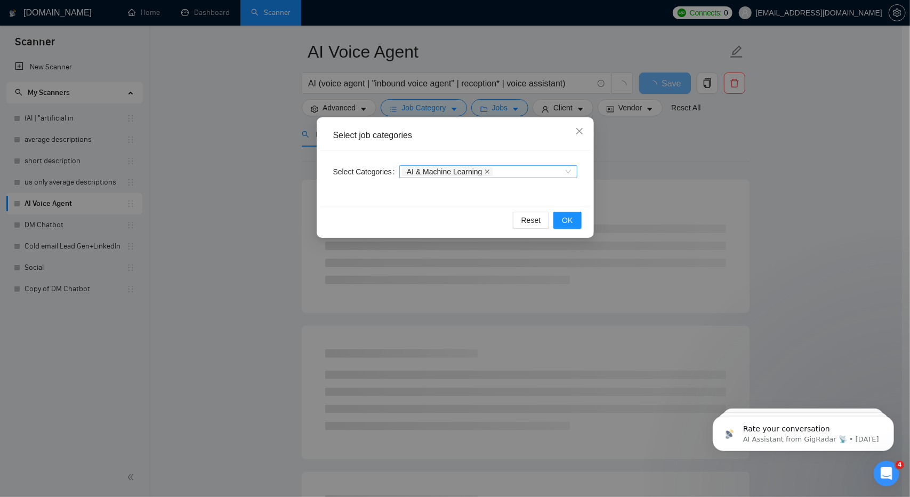
click at [485, 173] on icon "close" at bounding box center [487, 171] width 5 height 5
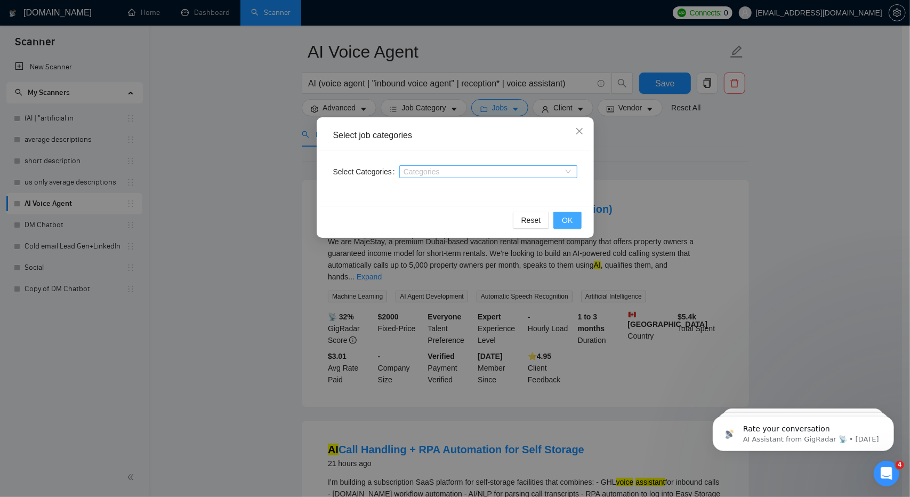
click at [571, 218] on span "OK" at bounding box center [567, 220] width 11 height 12
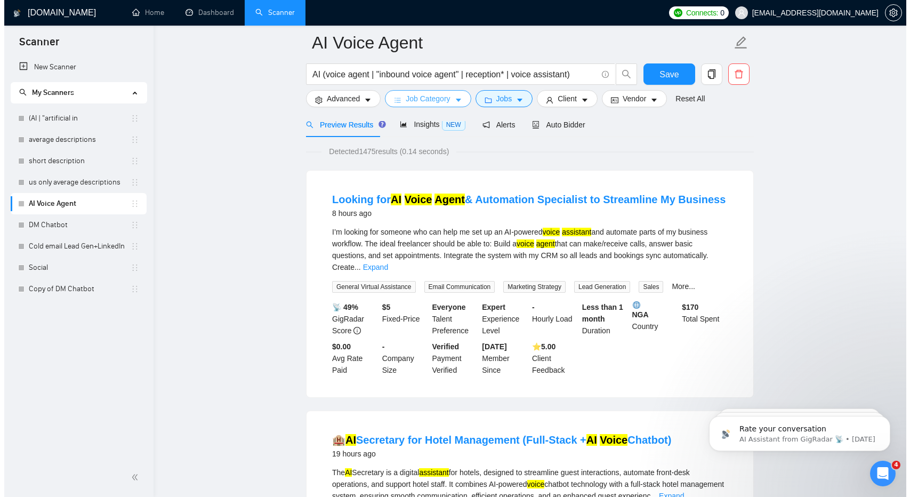
scroll to position [60, 0]
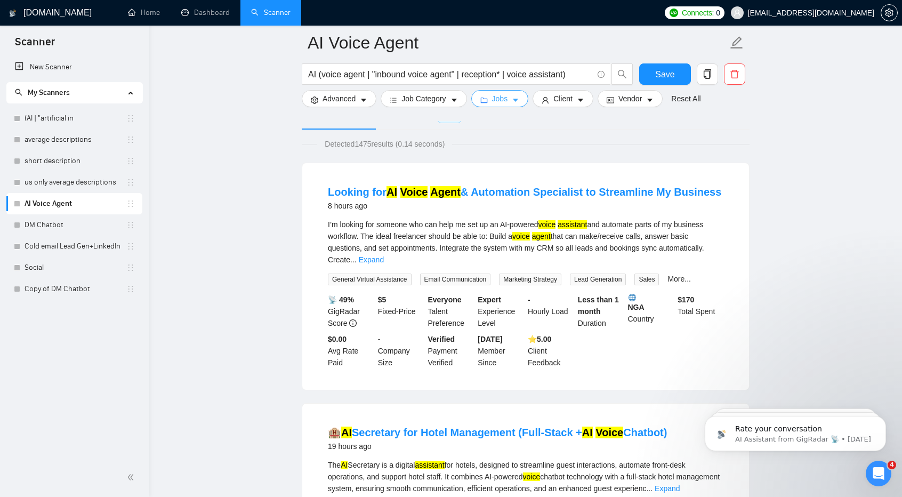
click at [494, 95] on span "Jobs" at bounding box center [500, 99] width 16 height 12
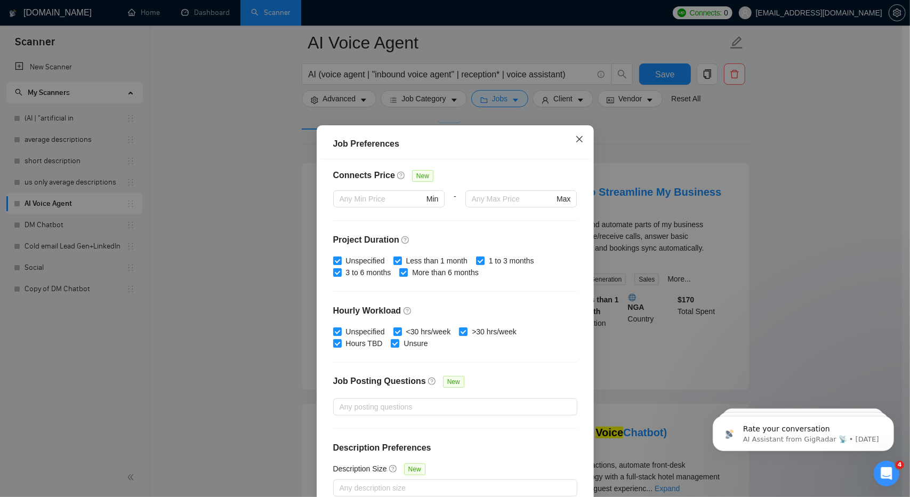
click at [580, 143] on span "Close" at bounding box center [579, 139] width 29 height 29
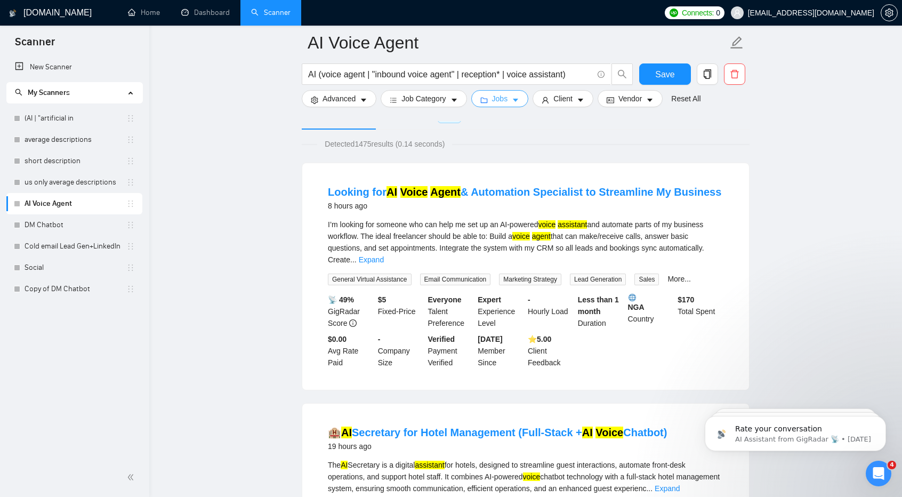
click at [513, 97] on span "caret-down" at bounding box center [515, 100] width 7 height 8
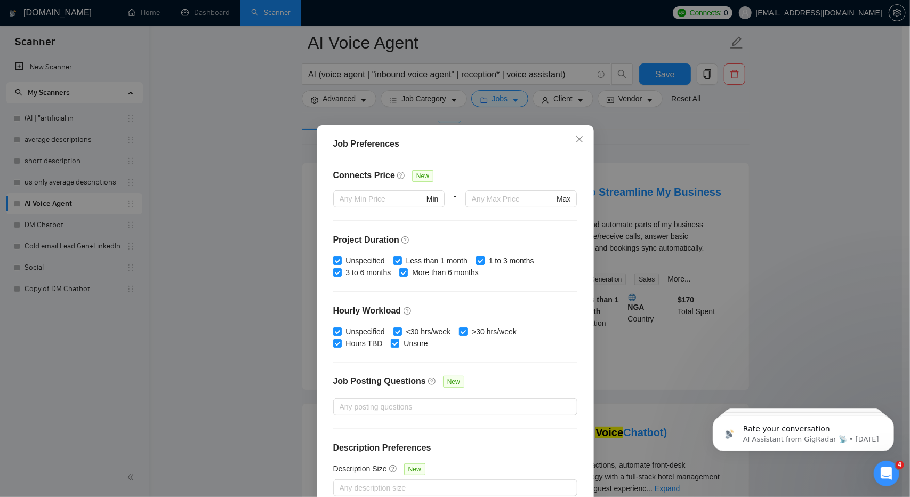
scroll to position [57, 0]
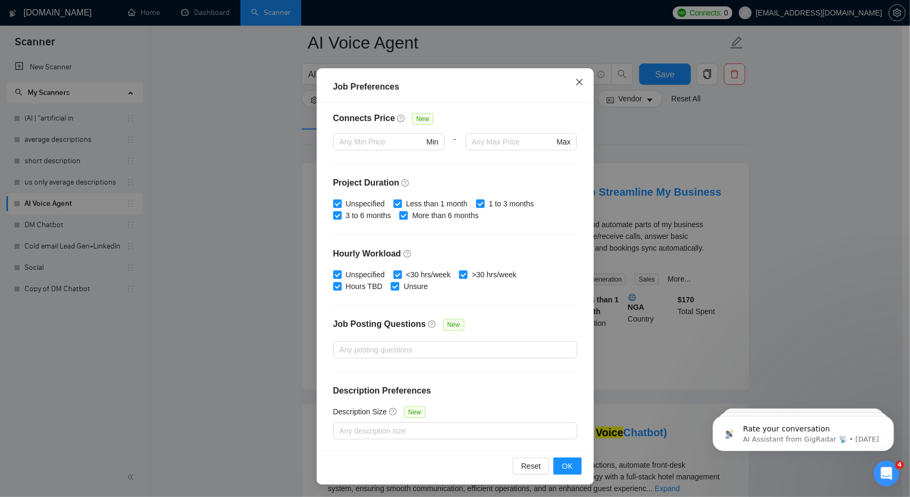
click at [576, 81] on icon "close" at bounding box center [579, 82] width 6 height 6
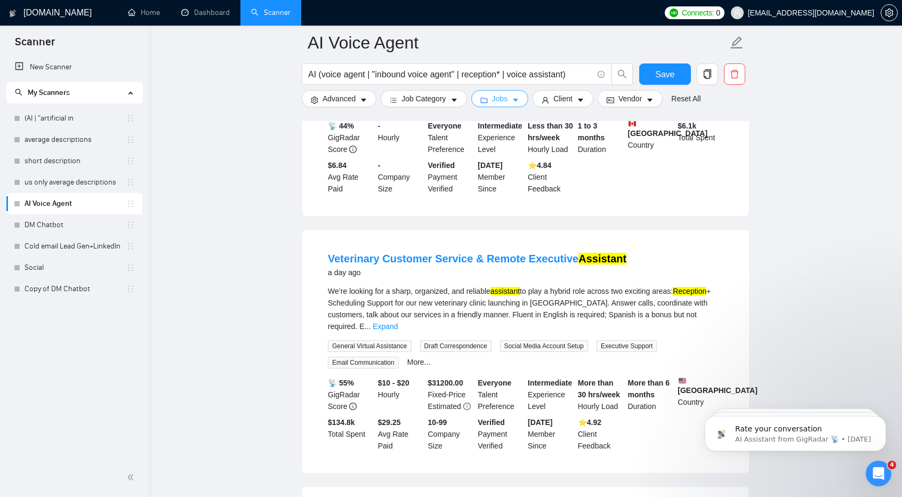
scroll to position [1657, 0]
click at [398, 322] on link "Expand" at bounding box center [385, 326] width 25 height 9
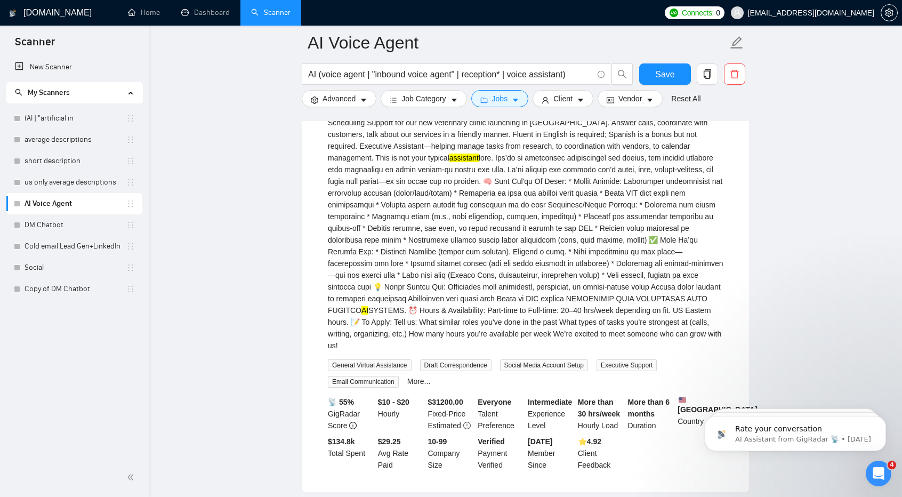
scroll to position [1838, 0]
click at [655, 345] on li "Veterinary Customer Service & Remote Executive Assistant a day ago We’re lookin…" at bounding box center [525, 269] width 421 height 417
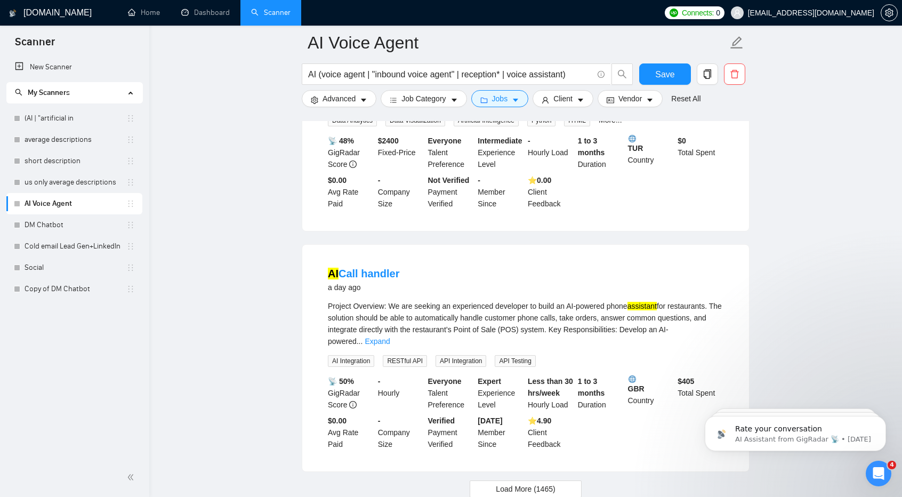
scroll to position [2356, 0]
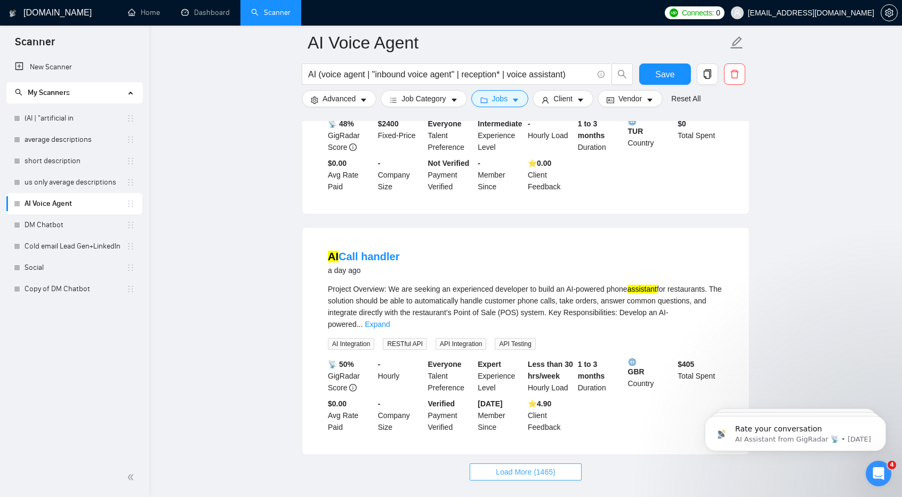
click at [555, 466] on span "Load More (1465)" at bounding box center [525, 472] width 59 height 12
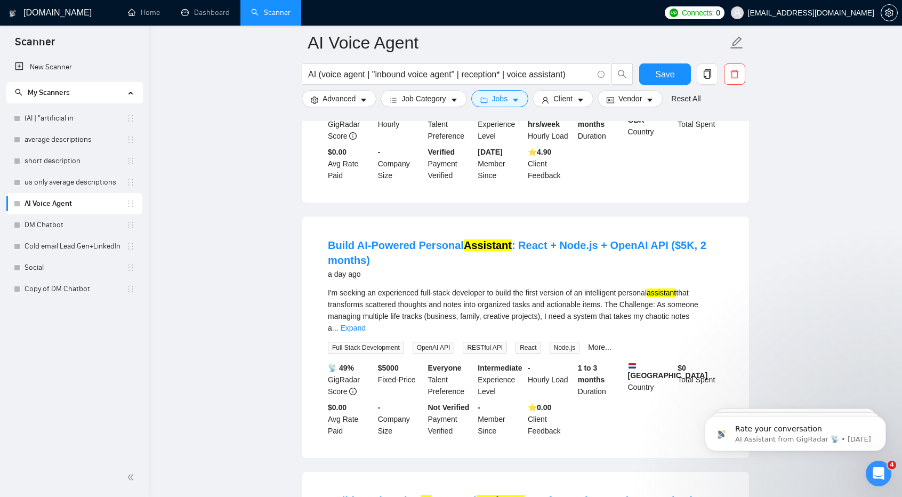
scroll to position [2608, 0]
drag, startPoint x: 714, startPoint y: 257, endPoint x: 714, endPoint y: 249, distance: 7.5
click at [714, 287] on div "I'm seeking an experienced full-stack developer to build the first version of a…" at bounding box center [526, 320] width 396 height 67
click at [365, 324] on link "Expand" at bounding box center [352, 328] width 25 height 9
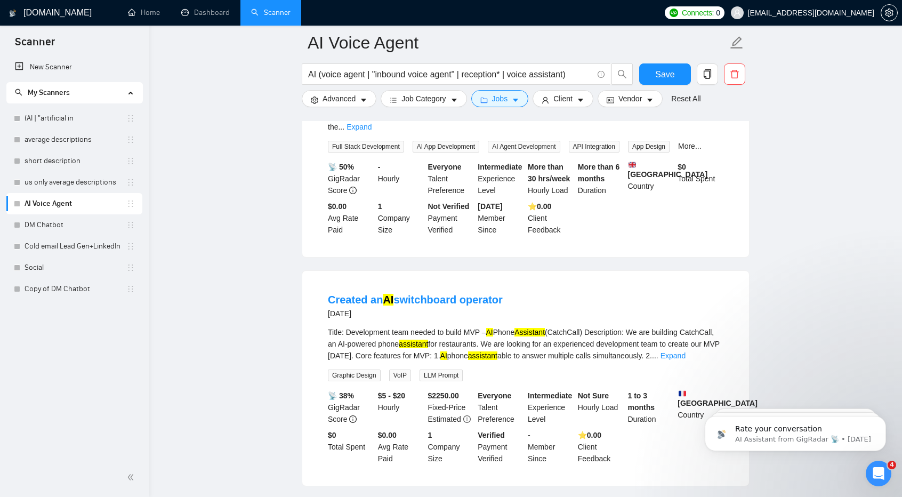
scroll to position [3108, 0]
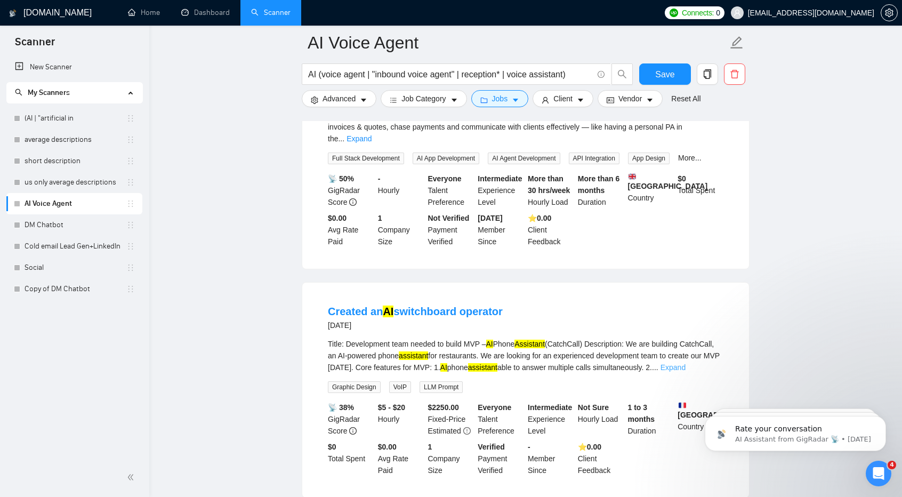
click at [686, 363] on link "Expand" at bounding box center [673, 367] width 25 height 9
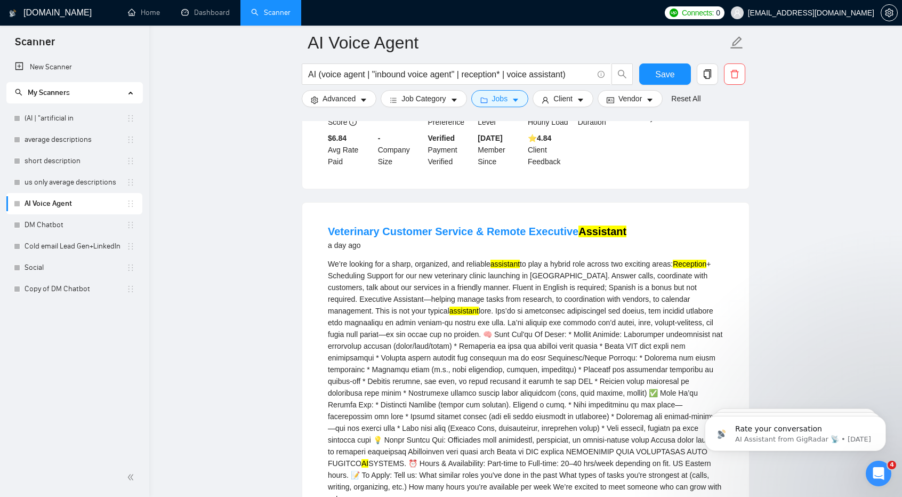
scroll to position [1654, 0]
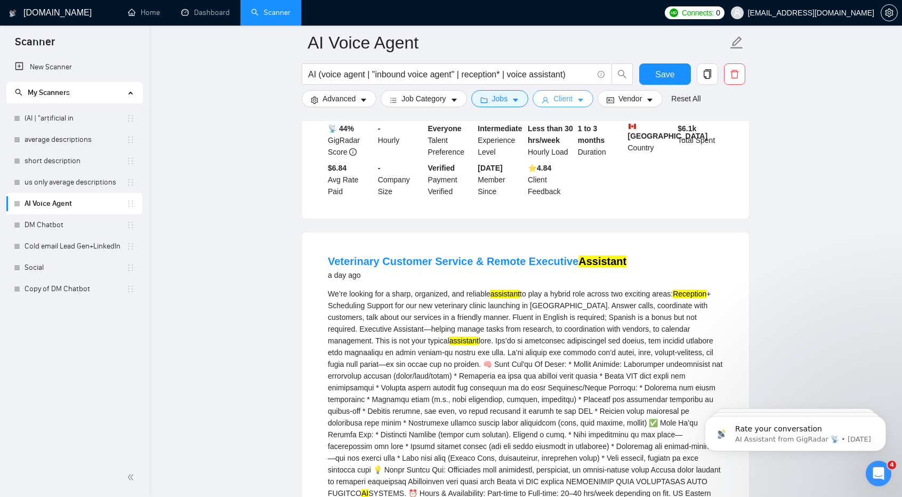
click at [570, 100] on button "Client" at bounding box center [563, 98] width 61 height 17
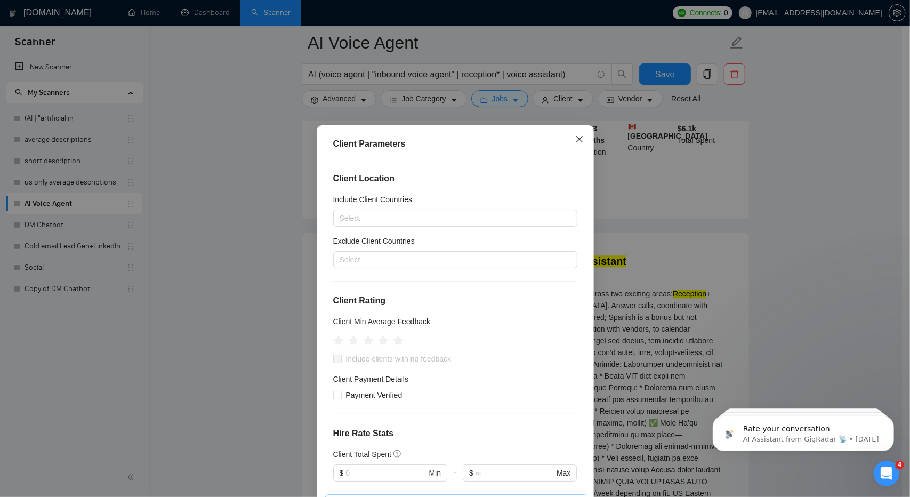
click at [575, 142] on icon "close" at bounding box center [579, 139] width 9 height 9
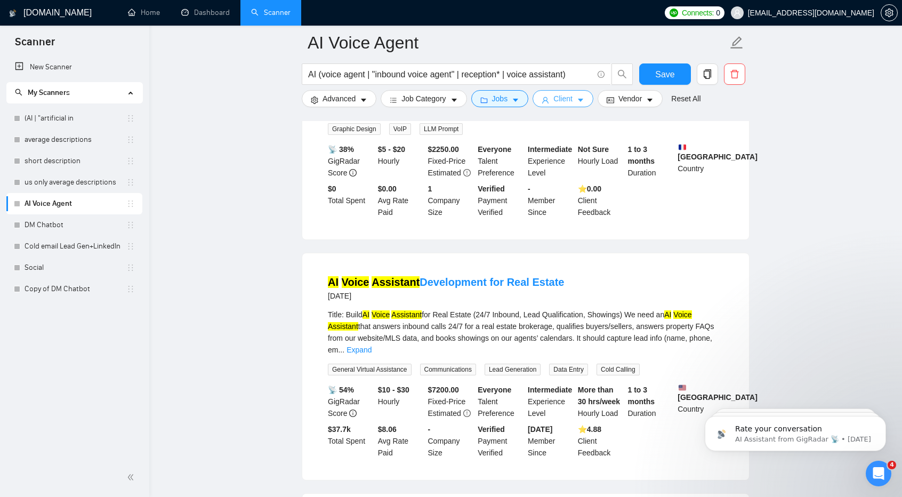
scroll to position [3472, 0]
click at [447, 276] on link "AI Voice Assistant Development for Real Estate" at bounding box center [446, 282] width 237 height 12
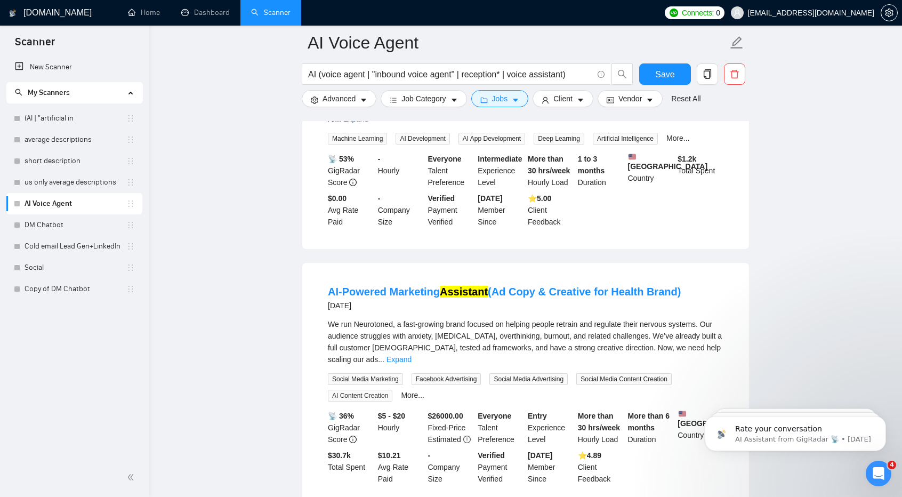
scroll to position [3944, 0]
click at [412, 355] on link "Expand" at bounding box center [399, 359] width 25 height 9
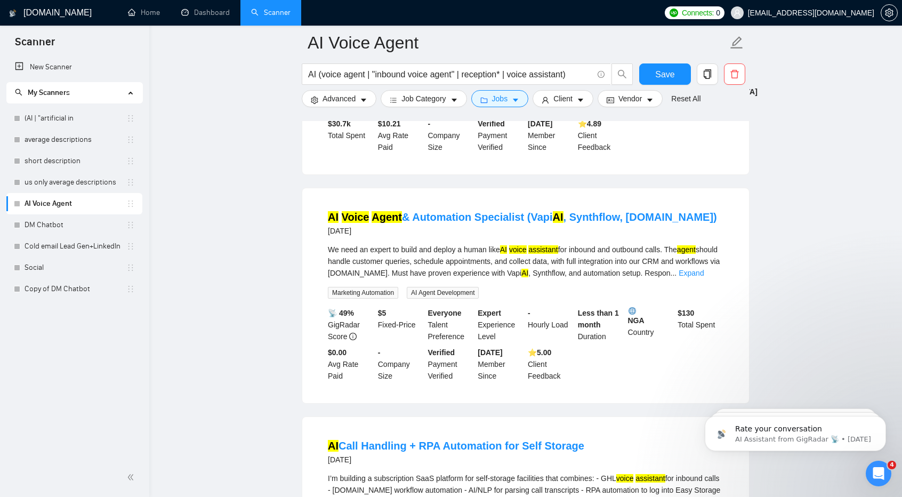
scroll to position [4474, 0]
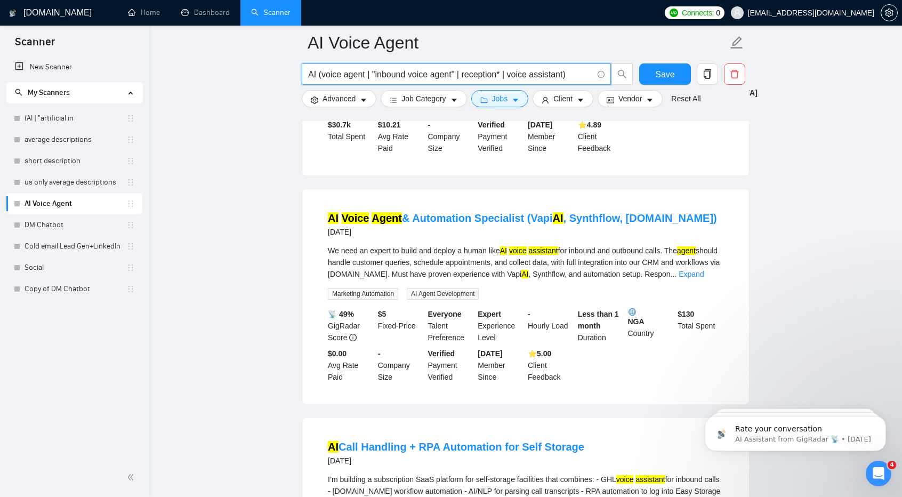
click at [563, 77] on input "AI (voice agent | "inbound voice agent" | reception* | voice assistant)" at bounding box center [450, 74] width 285 height 13
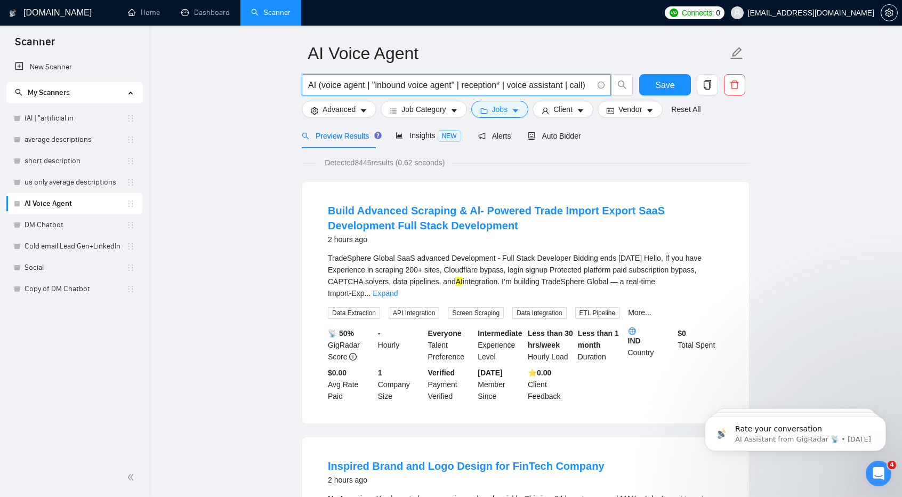
scroll to position [36, 0]
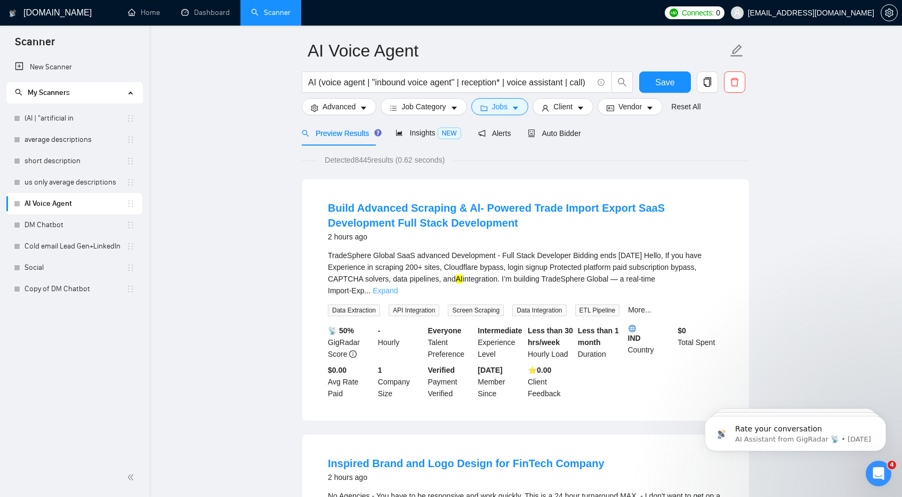
click at [398, 286] on link "Expand" at bounding box center [385, 290] width 25 height 9
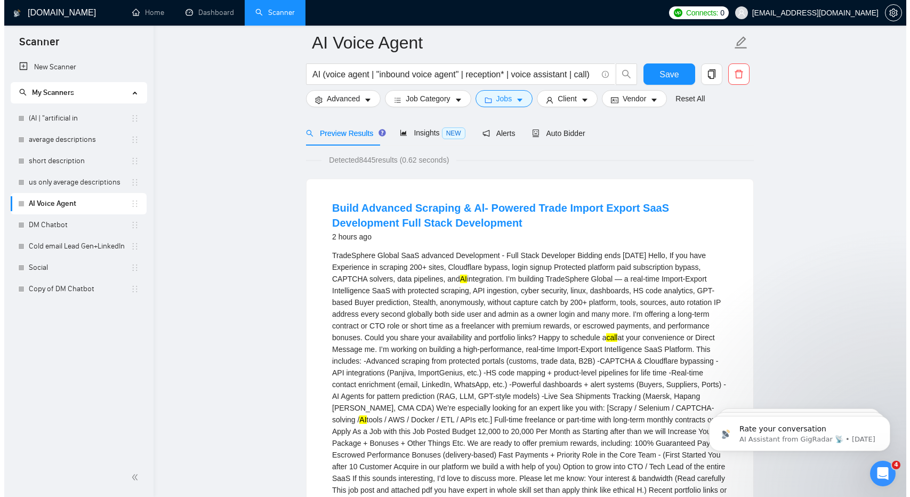
scroll to position [70, 0]
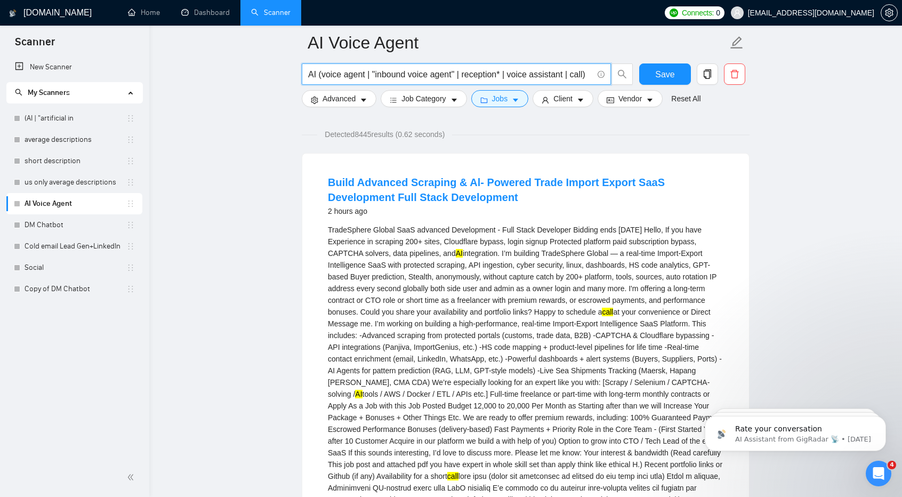
click at [575, 77] on input "AI (voice agent | "inbound voice agent" | reception* | voice assistant | call)" at bounding box center [450, 74] width 285 height 13
type input "AI (voice agent | "inbound voice agent" | reception* | voice assistant)"
click at [676, 75] on button "Save" at bounding box center [665, 73] width 52 height 21
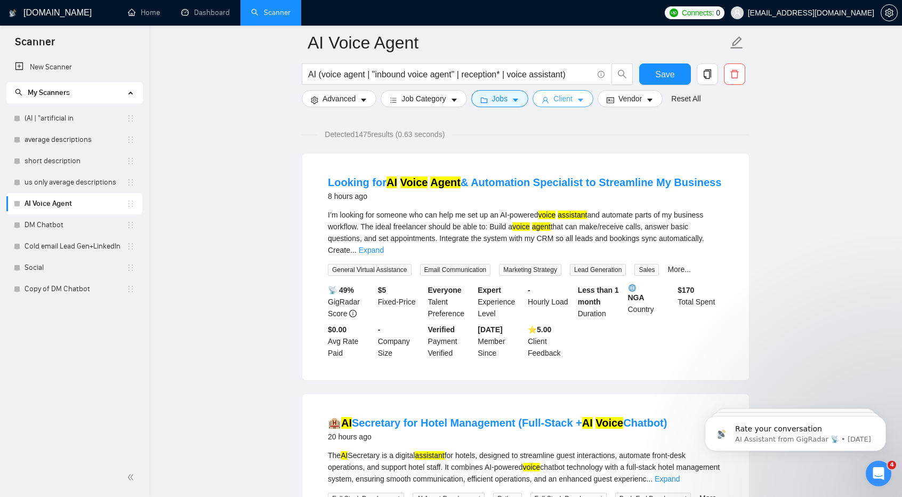
click at [563, 104] on span "Client" at bounding box center [563, 99] width 19 height 12
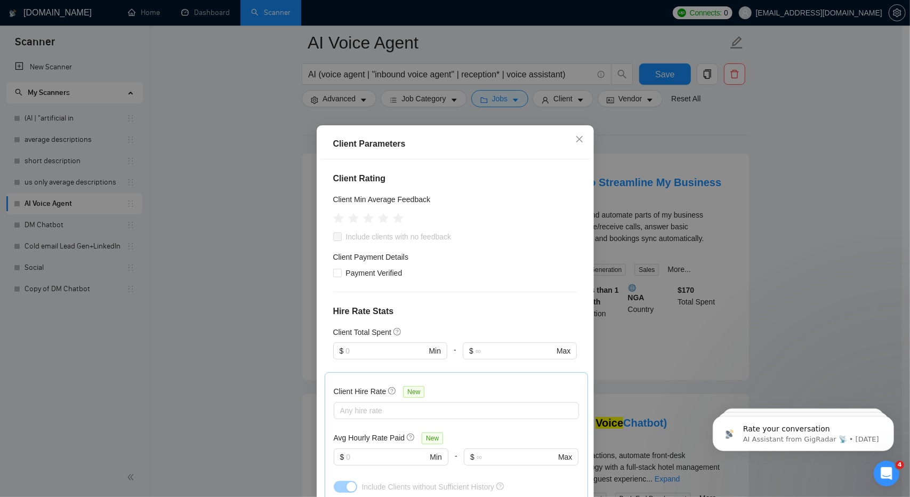
scroll to position [125, 0]
click at [378, 216] on icon "star" at bounding box center [383, 215] width 11 height 11
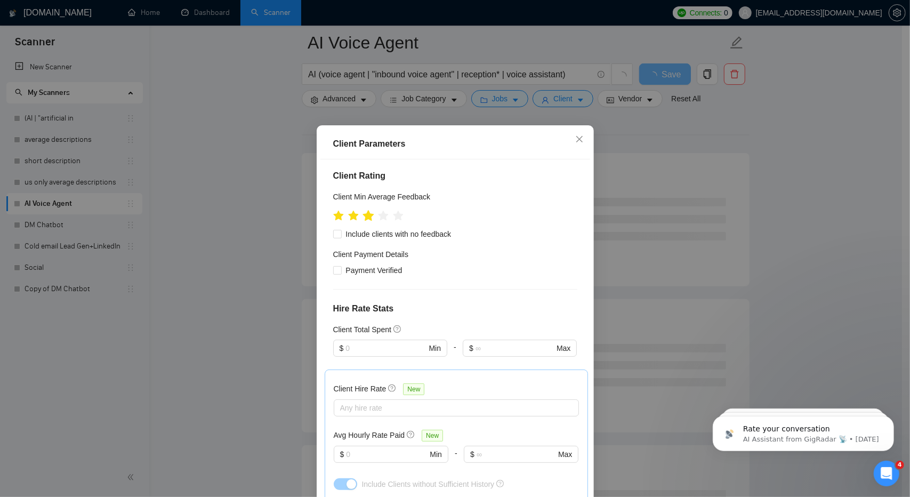
click at [366, 215] on icon "star" at bounding box center [368, 215] width 11 height 11
click at [349, 232] on span "Include clients with no feedback" at bounding box center [399, 234] width 114 height 12
click at [341, 232] on input "Include clients with no feedback" at bounding box center [336, 233] width 7 height 7
checkbox input "true"
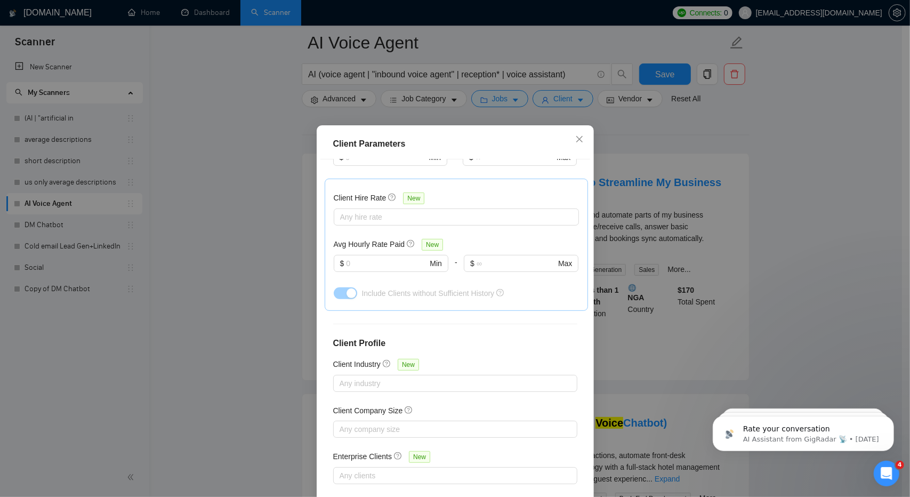
scroll to position [57, 0]
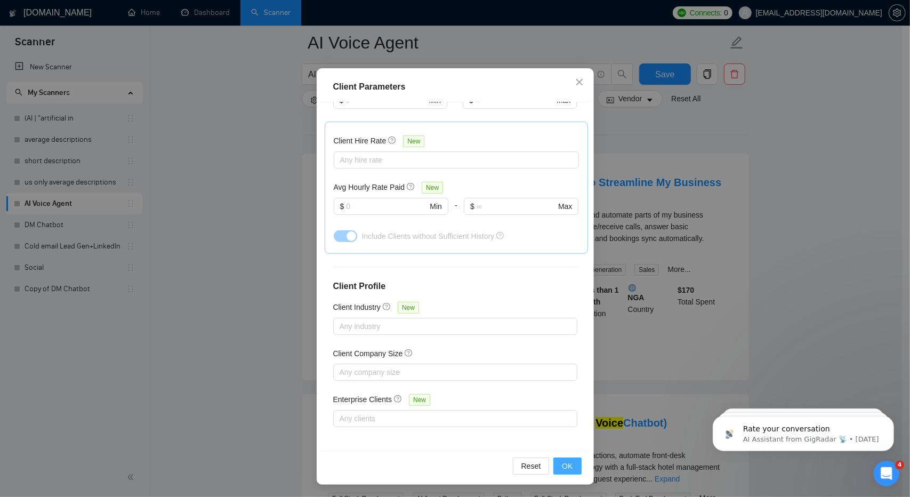
click at [558, 459] on button "OK" at bounding box center [568, 466] width 28 height 17
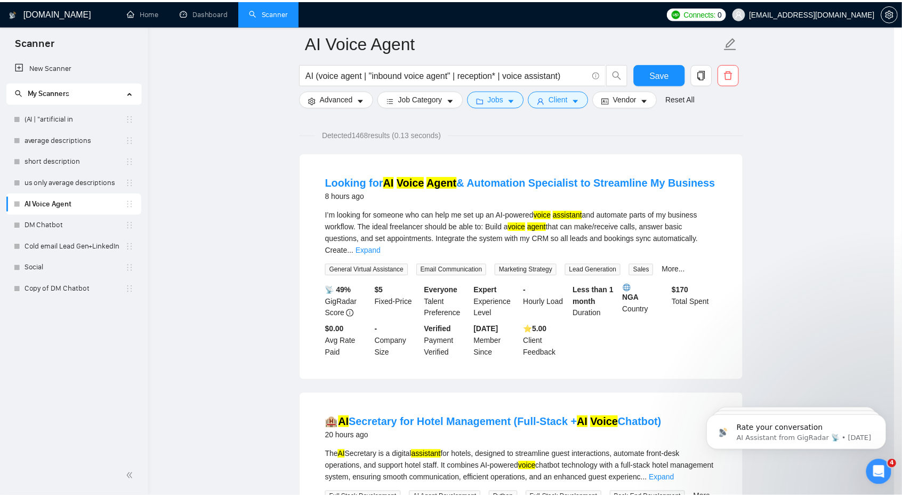
scroll to position [0, 0]
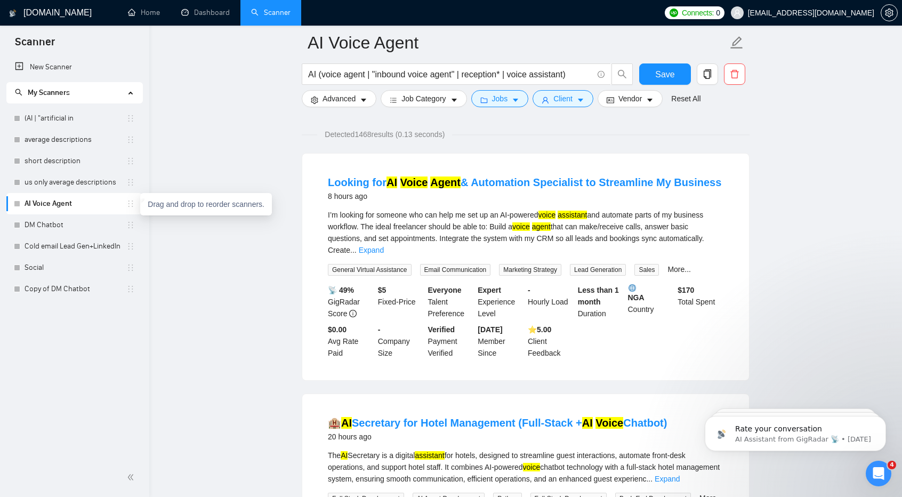
click at [133, 206] on icon "holder" at bounding box center [130, 203] width 9 height 9
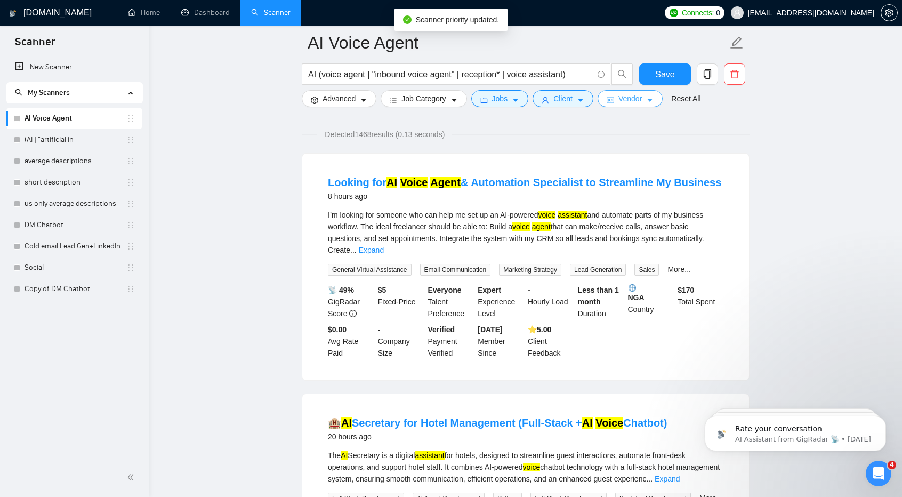
click at [625, 105] on button "Vendor" at bounding box center [630, 98] width 65 height 17
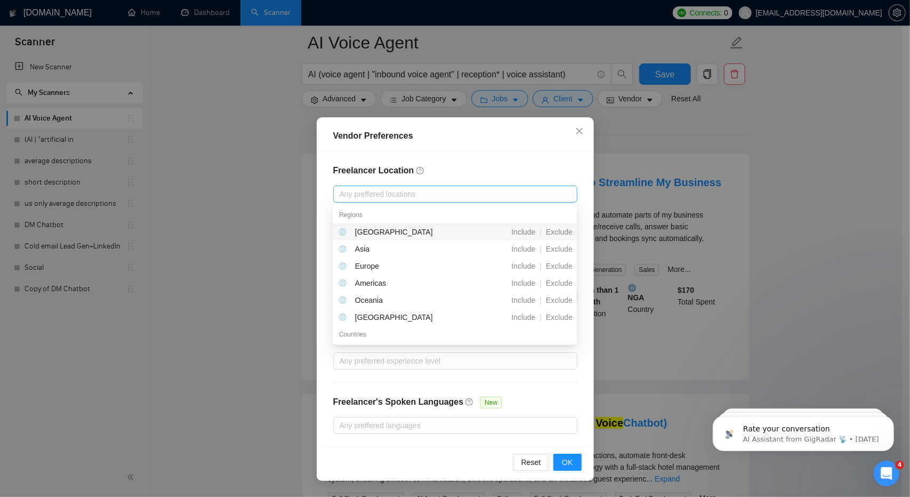
click at [406, 194] on div at bounding box center [450, 194] width 228 height 13
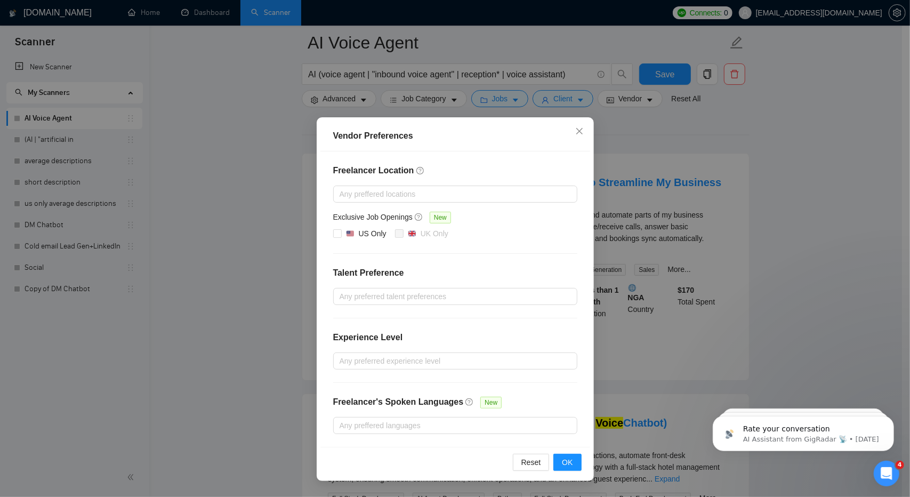
click at [472, 162] on div "Freelancer Location Any preffered locations Exclusive Job Openings New US Only …" at bounding box center [456, 298] width 270 height 295
click at [405, 422] on div at bounding box center [450, 425] width 228 height 13
click at [324, 299] on div "Freelancer Location Any preffered locations Exclusive Job Openings New US Only …" at bounding box center [456, 298] width 270 height 295
click at [578, 135] on icon "close" at bounding box center [579, 131] width 9 height 9
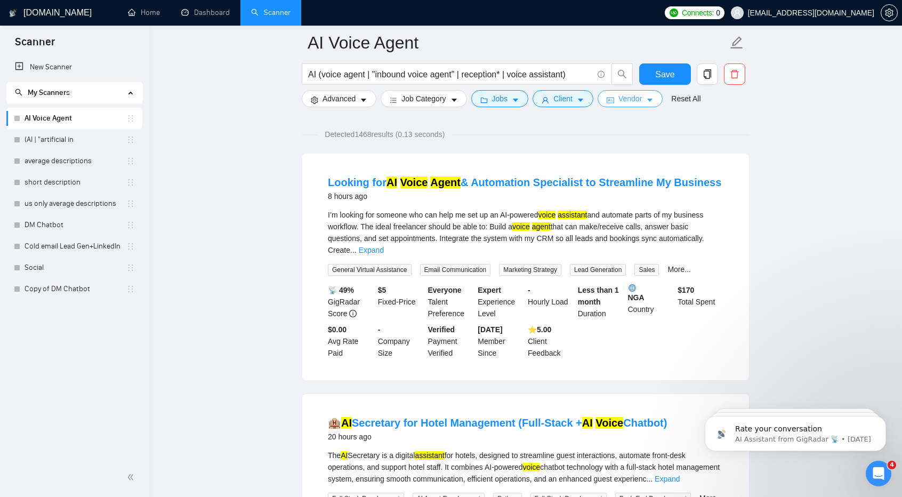
click at [609, 100] on icon "idcard" at bounding box center [610, 100] width 7 height 7
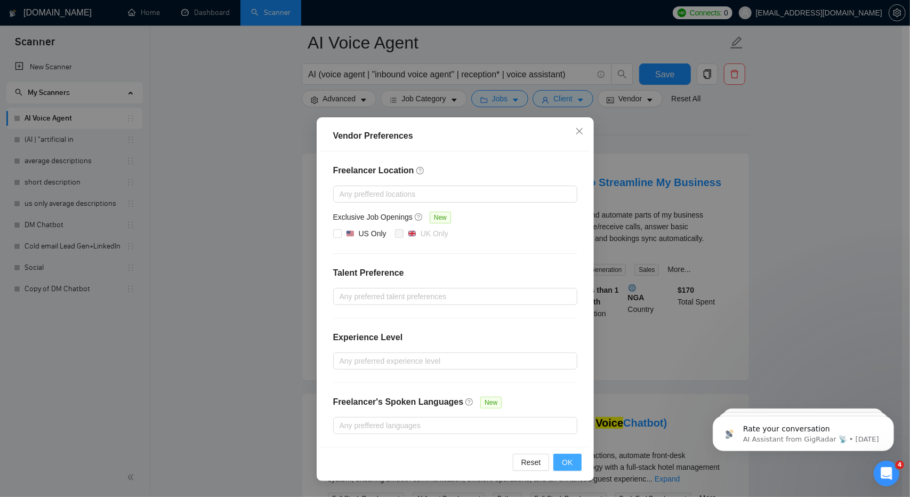
click at [573, 458] on span "OK" at bounding box center [567, 463] width 11 height 12
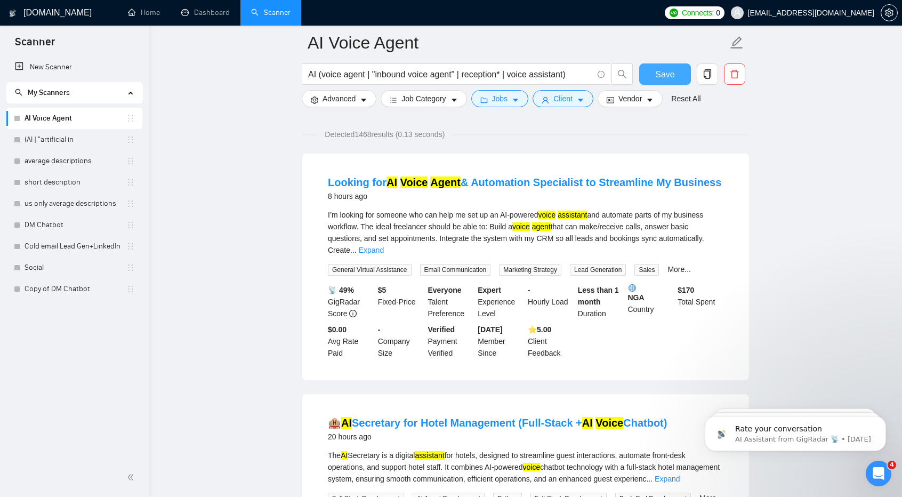
click at [656, 70] on button "Save" at bounding box center [665, 73] width 52 height 21
click at [646, 96] on span "caret-down" at bounding box center [649, 100] width 7 height 8
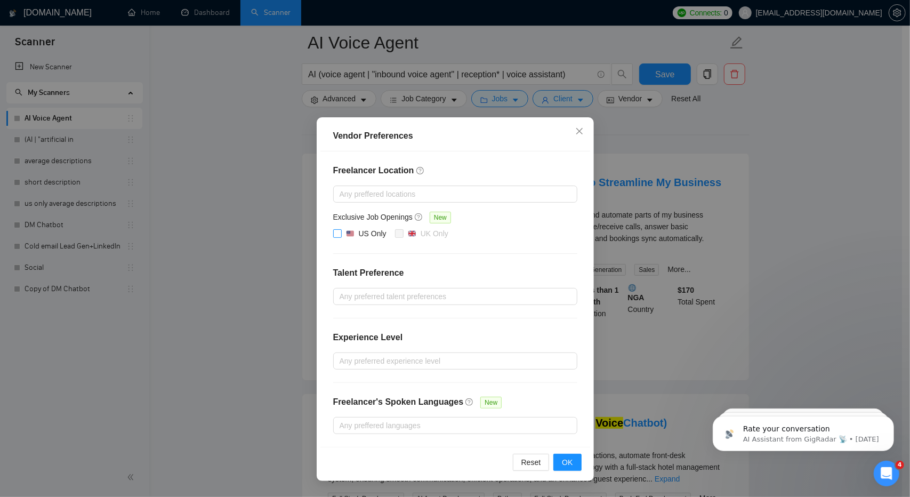
click at [337, 235] on input "US Only" at bounding box center [336, 232] width 7 height 7
checkbox input "true"
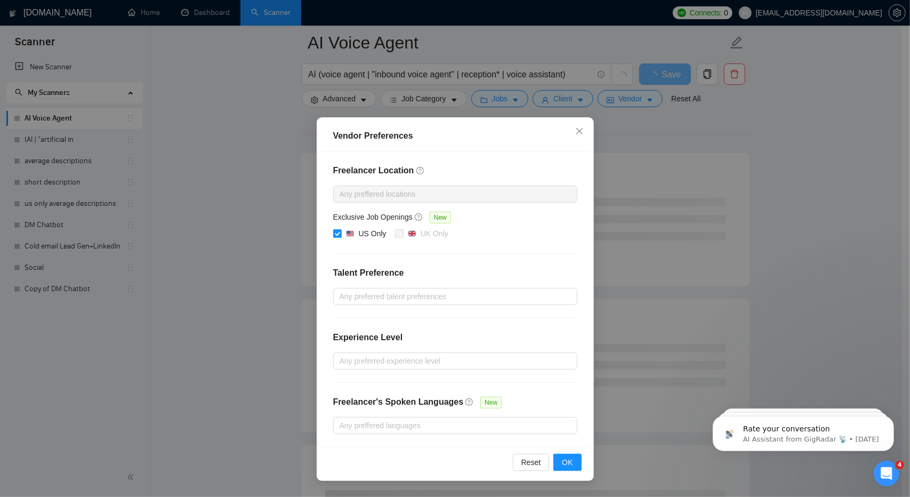
click at [572, 469] on div "Reset OK" at bounding box center [456, 462] width 270 height 30
click at [569, 461] on span "OK" at bounding box center [567, 463] width 11 height 12
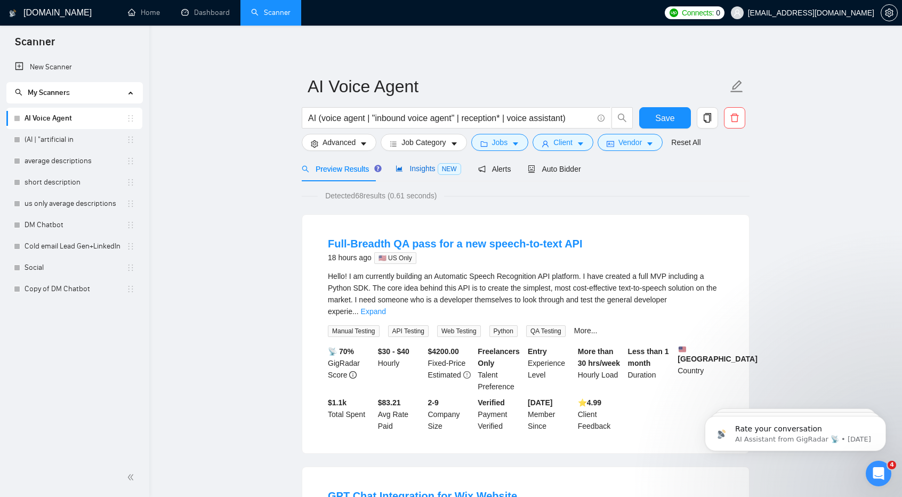
click at [419, 166] on span "Insights NEW" at bounding box center [428, 168] width 65 height 9
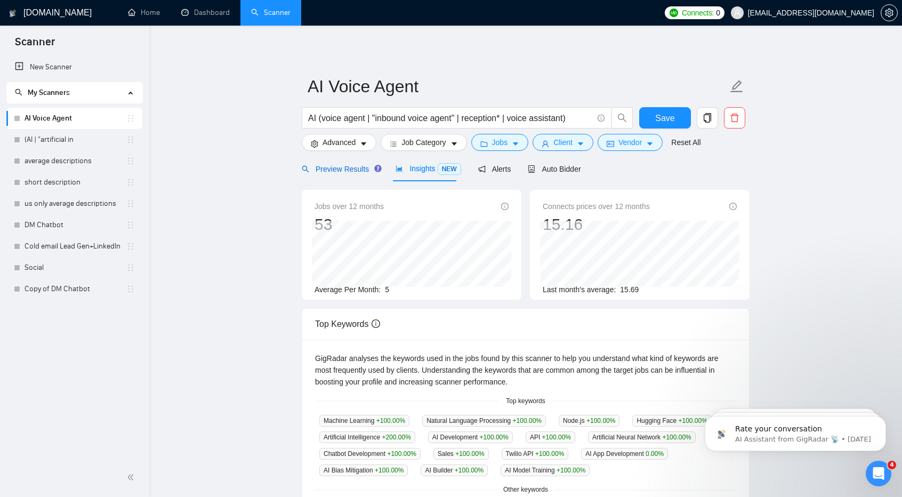
click at [347, 171] on span "Preview Results" at bounding box center [340, 169] width 77 height 9
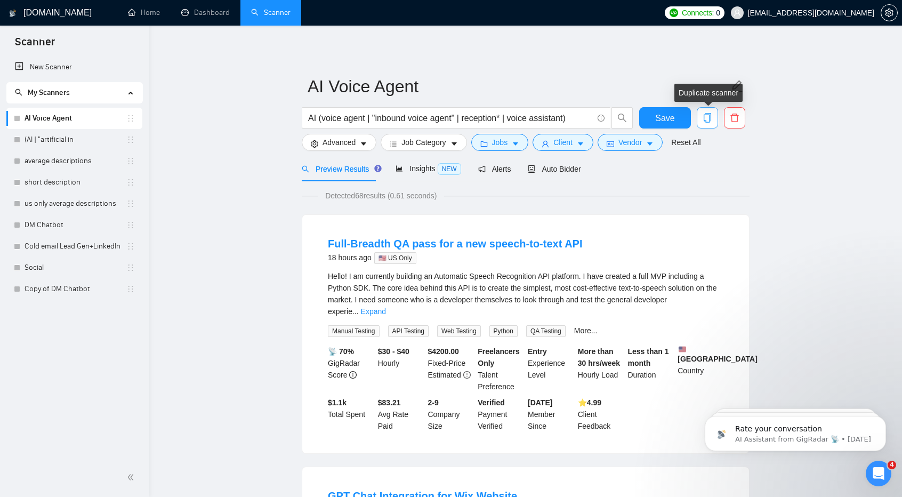
click at [708, 116] on icon "copy" at bounding box center [708, 118] width 10 height 10
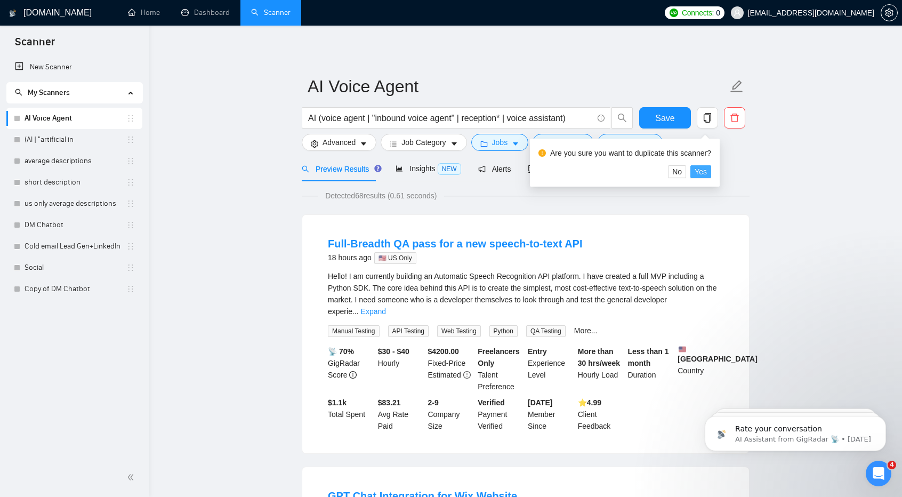
click at [702, 172] on span "Yes" at bounding box center [701, 172] width 12 height 12
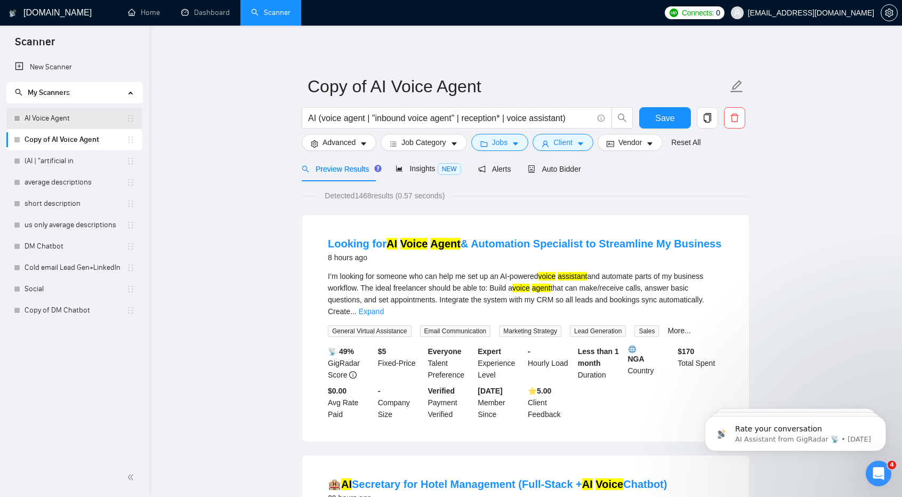
click at [77, 122] on link "AI Voice Agent" at bounding box center [76, 118] width 102 height 21
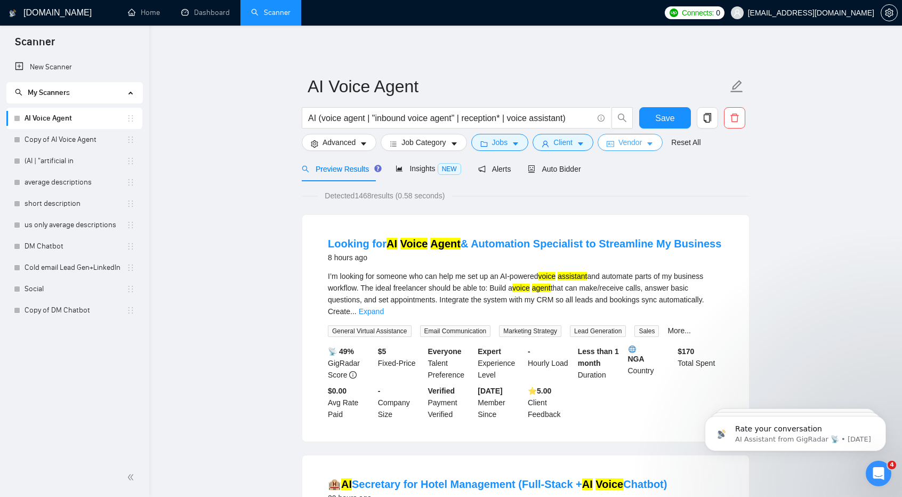
click at [646, 146] on icon "caret-down" at bounding box center [649, 143] width 7 height 7
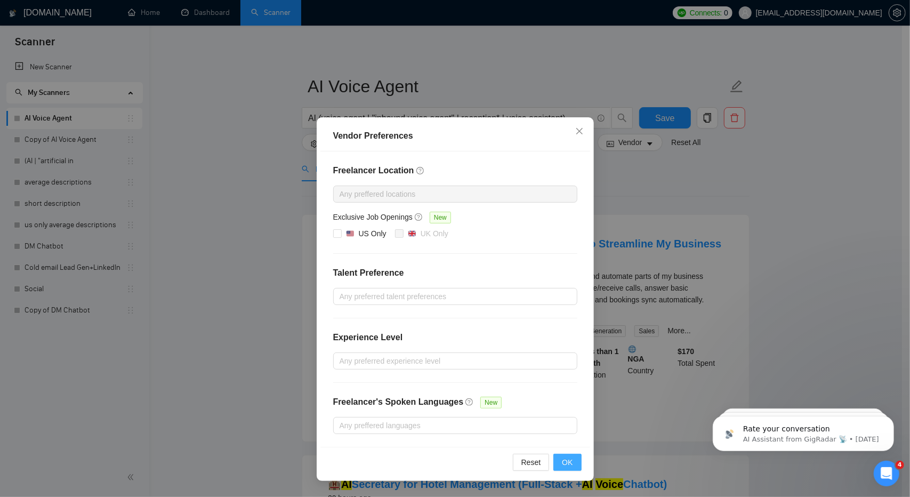
click at [564, 463] on span "OK" at bounding box center [567, 463] width 11 height 12
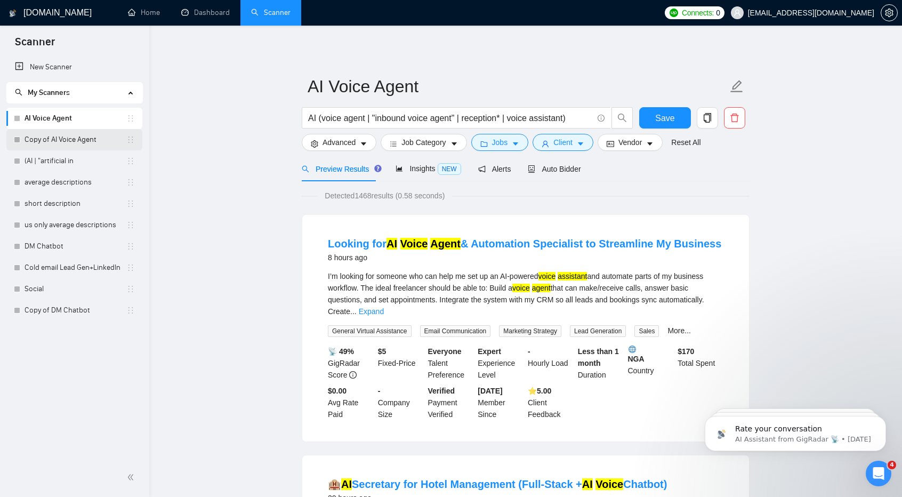
click at [81, 138] on link "Copy of AI Voice Agent" at bounding box center [76, 139] width 102 height 21
click at [631, 137] on span "Vendor" at bounding box center [630, 143] width 23 height 12
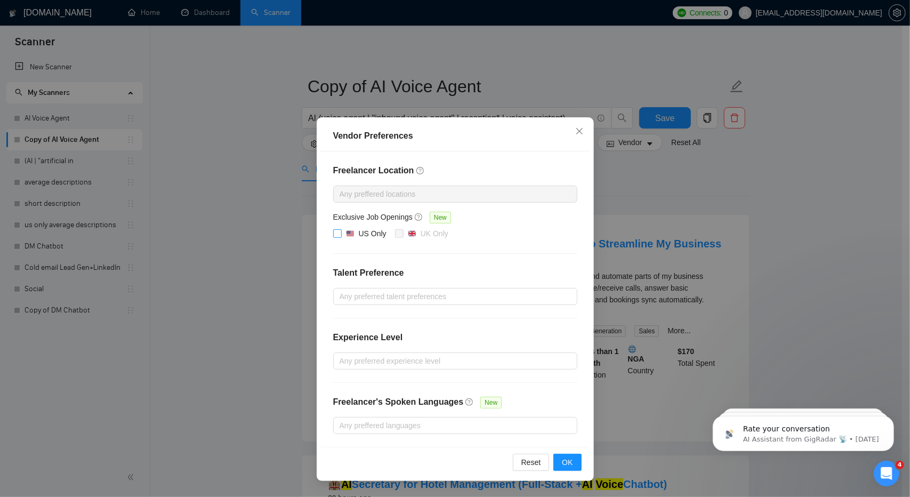
click at [334, 236] on span at bounding box center [337, 233] width 9 height 9
click at [334, 236] on input "US Only" at bounding box center [336, 232] width 7 height 7
checkbox input "true"
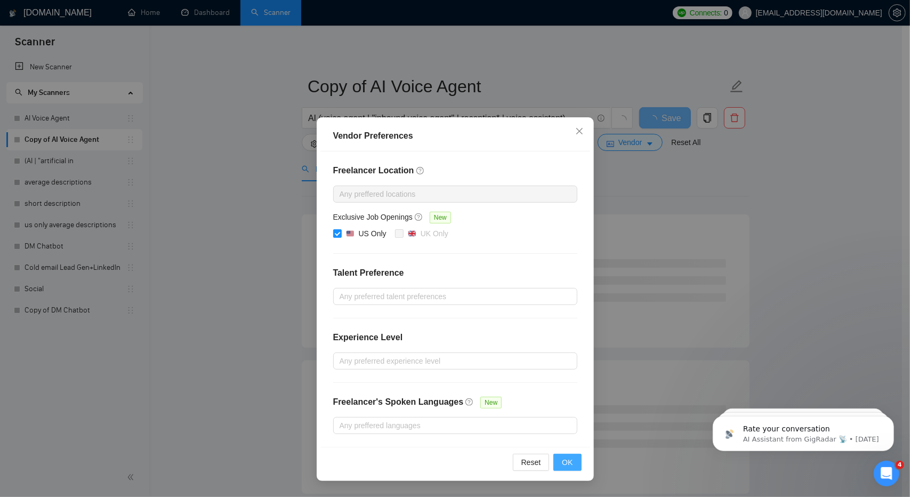
click at [574, 458] on button "OK" at bounding box center [568, 462] width 28 height 17
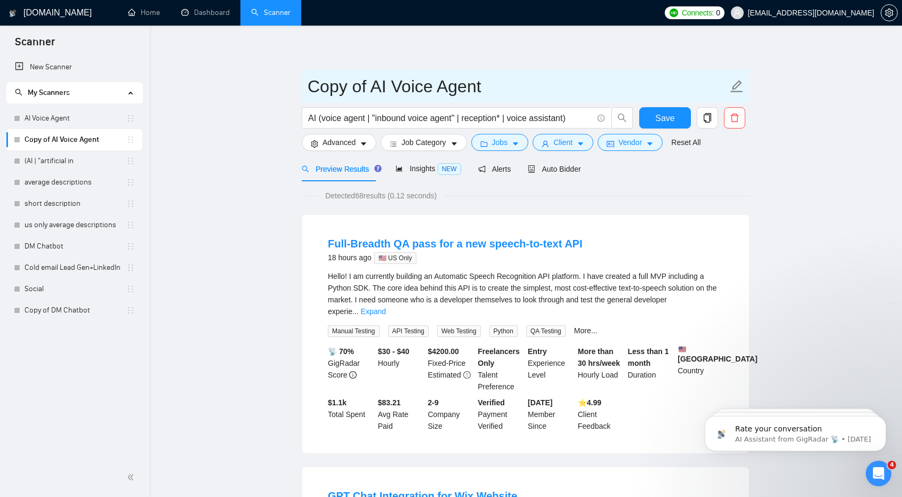
click at [374, 85] on input "Copy of AI Voice Agent" at bounding box center [518, 86] width 420 height 27
type input "AI Voice Agent US Only"
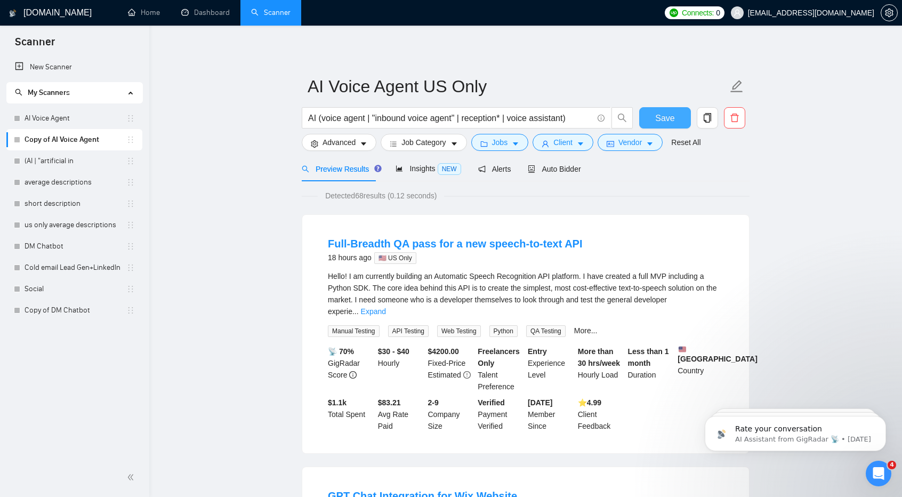
click at [662, 115] on span "Save" at bounding box center [664, 117] width 19 height 13
click at [505, 170] on span "Alerts" at bounding box center [494, 169] width 33 height 9
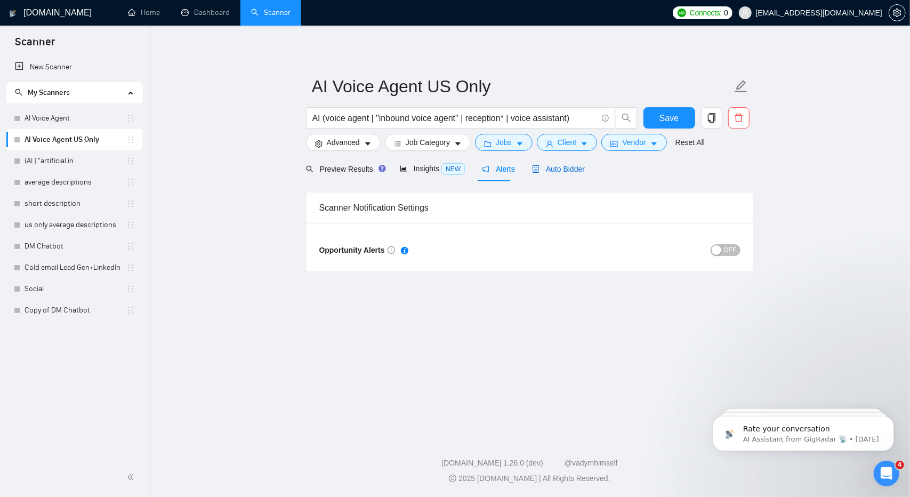
click at [555, 170] on span "Auto Bidder" at bounding box center [558, 169] width 53 height 9
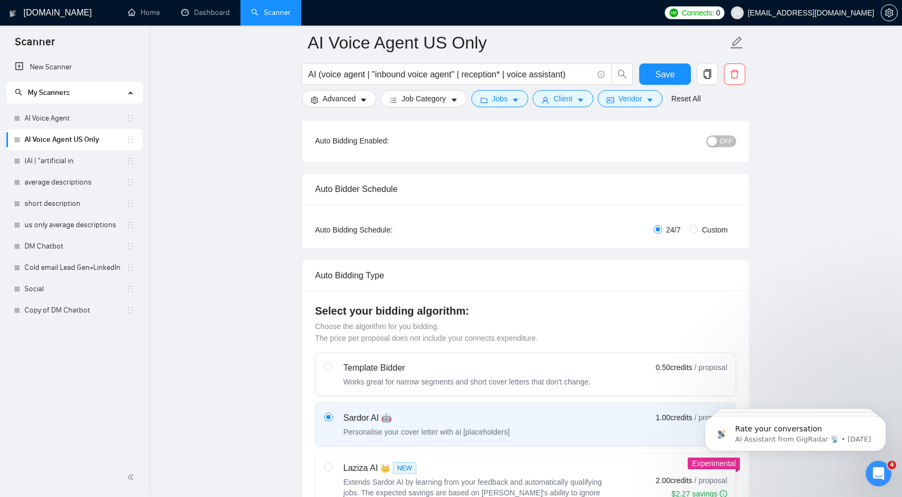
scroll to position [113, 0]
drag, startPoint x: 564, startPoint y: 299, endPoint x: 219, endPoint y: 296, distance: 345.1
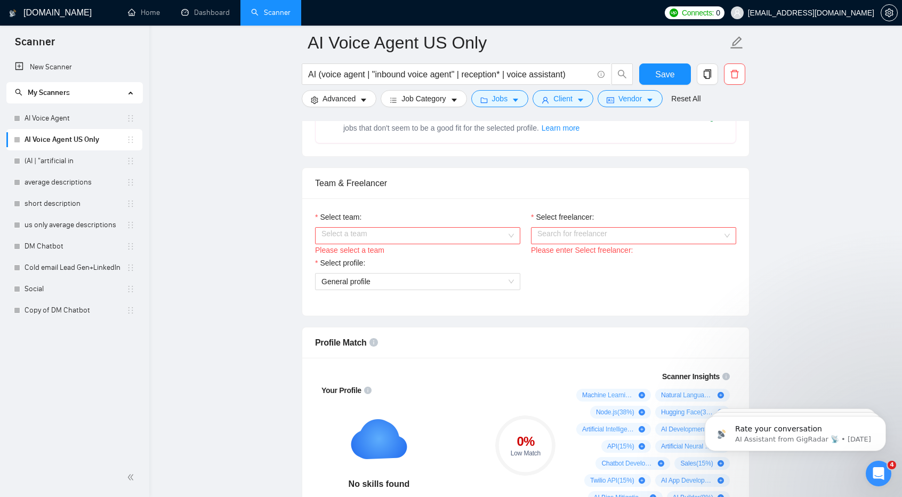
scroll to position [489, 0]
click at [387, 239] on input "Select team:" at bounding box center [414, 235] width 185 height 16
click at [386, 249] on div "Robuzt Technologies" at bounding box center [417, 254] width 193 height 12
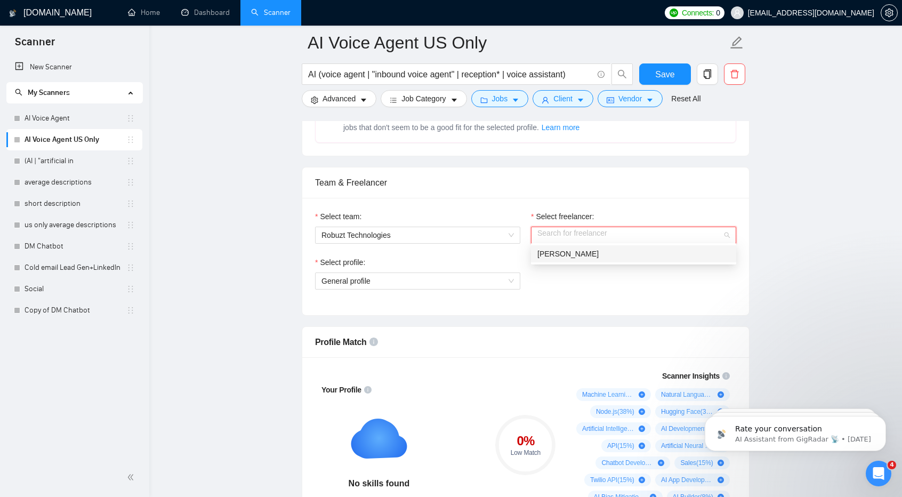
click at [613, 230] on input "Select freelancer:" at bounding box center [630, 235] width 185 height 16
click at [610, 254] on div "[PERSON_NAME]" at bounding box center [634, 254] width 193 height 12
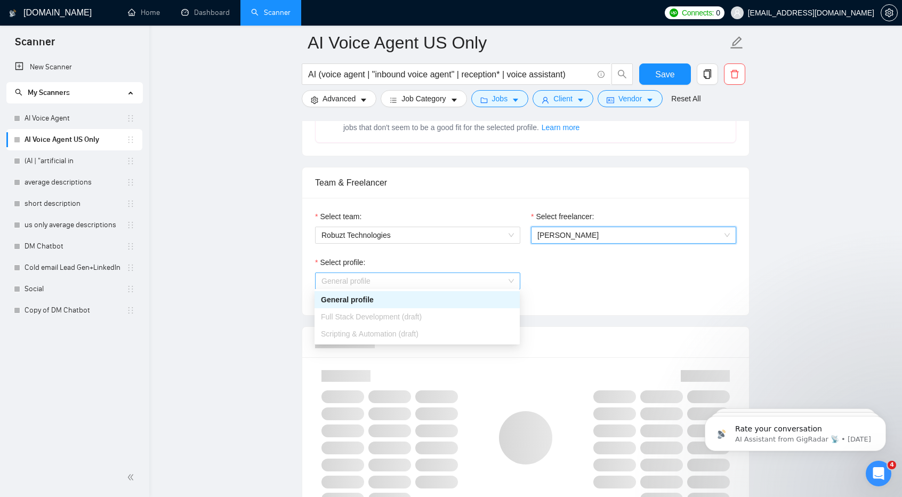
click at [462, 285] on span "General profile" at bounding box center [418, 281] width 193 height 16
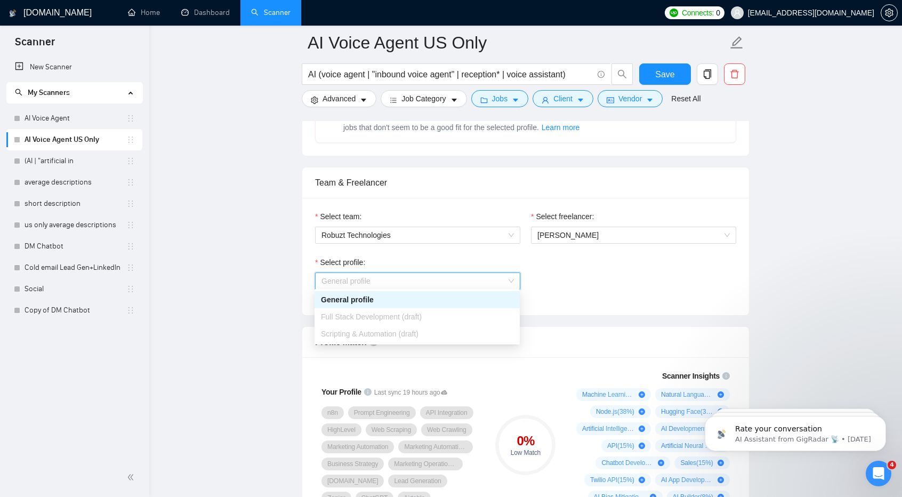
click at [460, 320] on div "Full Stack Development (draft)" at bounding box center [417, 317] width 193 height 12
